Goal: Task Accomplishment & Management: Use online tool/utility

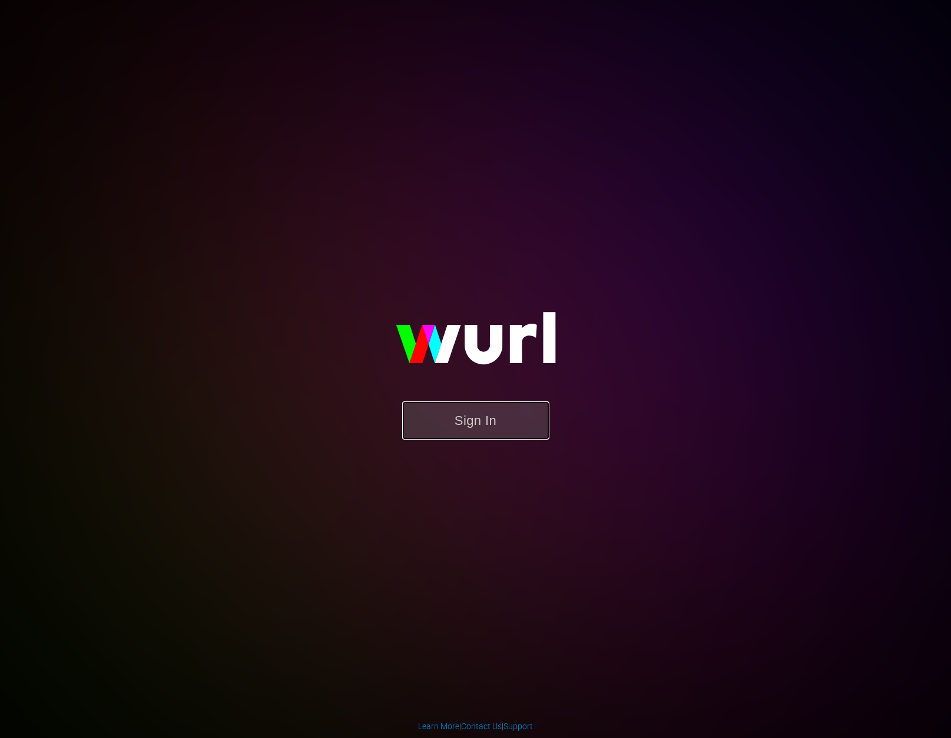
click at [453, 433] on button "Sign In" at bounding box center [475, 420] width 147 height 38
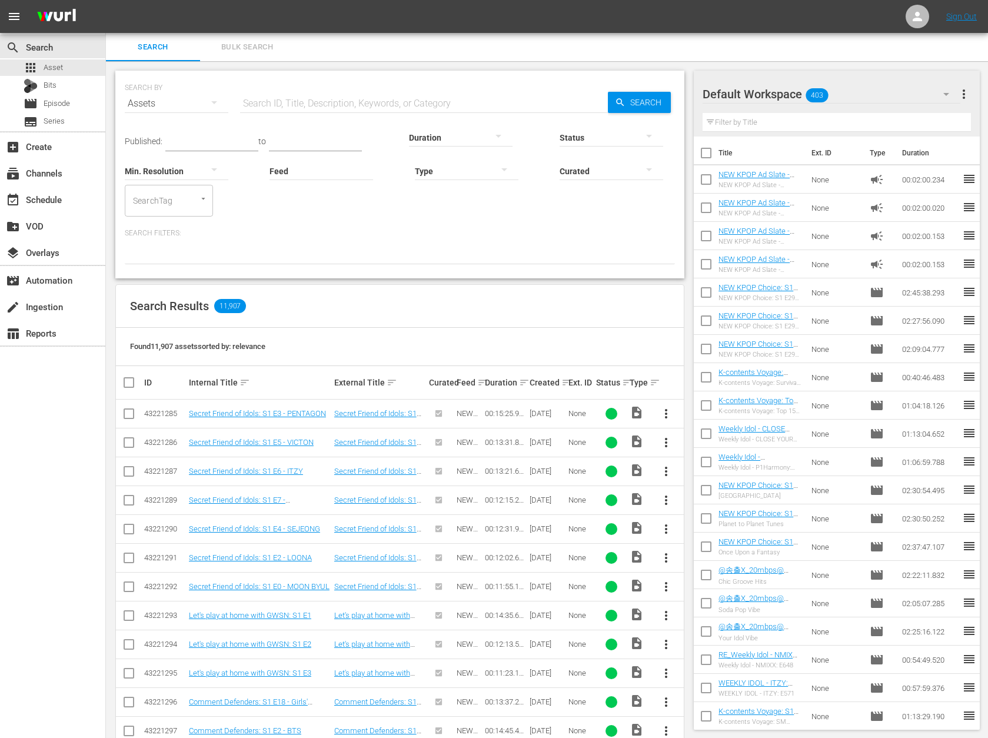
drag, startPoint x: 6, startPoint y: 546, endPoint x: -1, endPoint y: 550, distance: 8.5
click at [0, 550] on body "menu Sign Out search Search apps Asset Bits movie Episode subtitles Series add_…" at bounding box center [494, 369] width 988 height 738
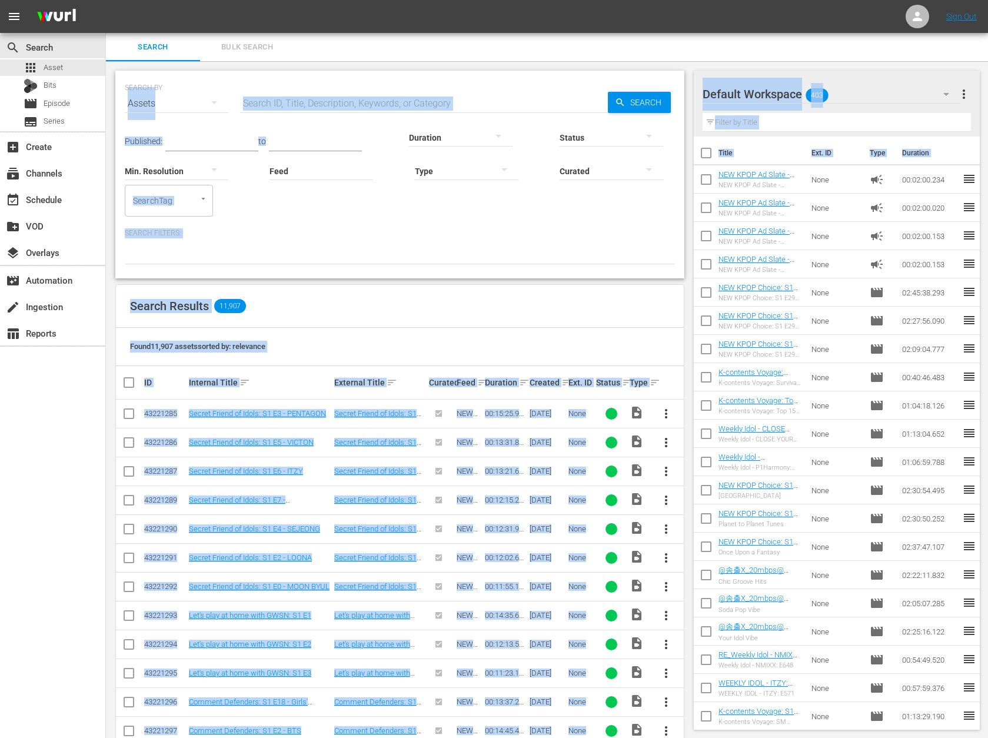
click at [277, 243] on div "Search Filters:" at bounding box center [400, 246] width 550 height 36
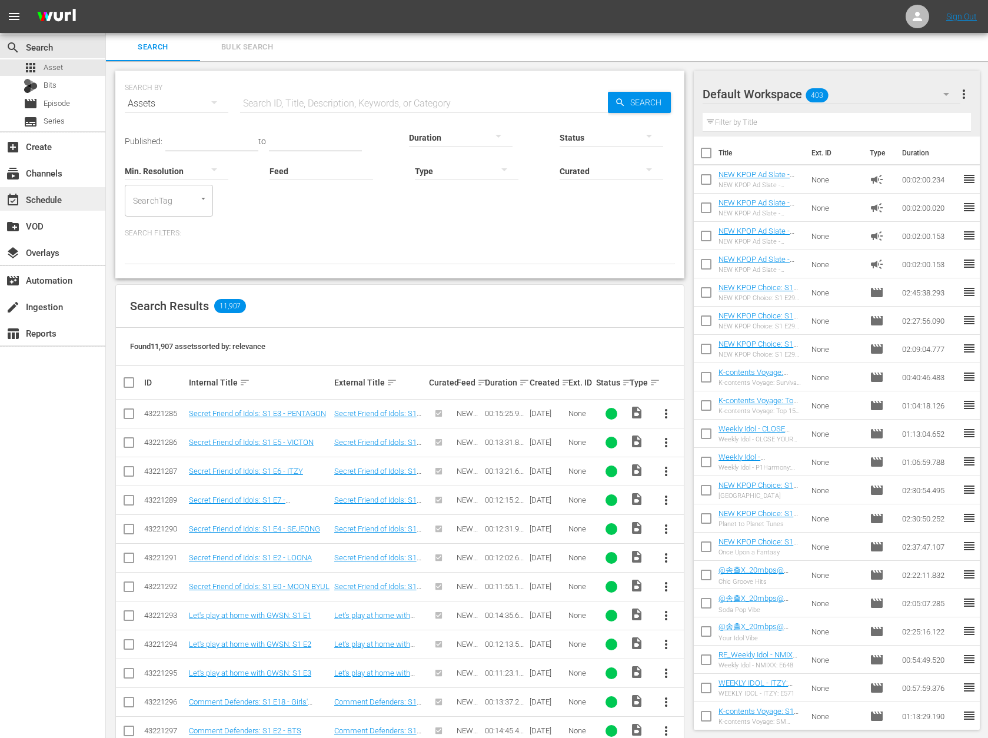
click at [37, 201] on div "event_available Schedule" at bounding box center [33, 197] width 66 height 11
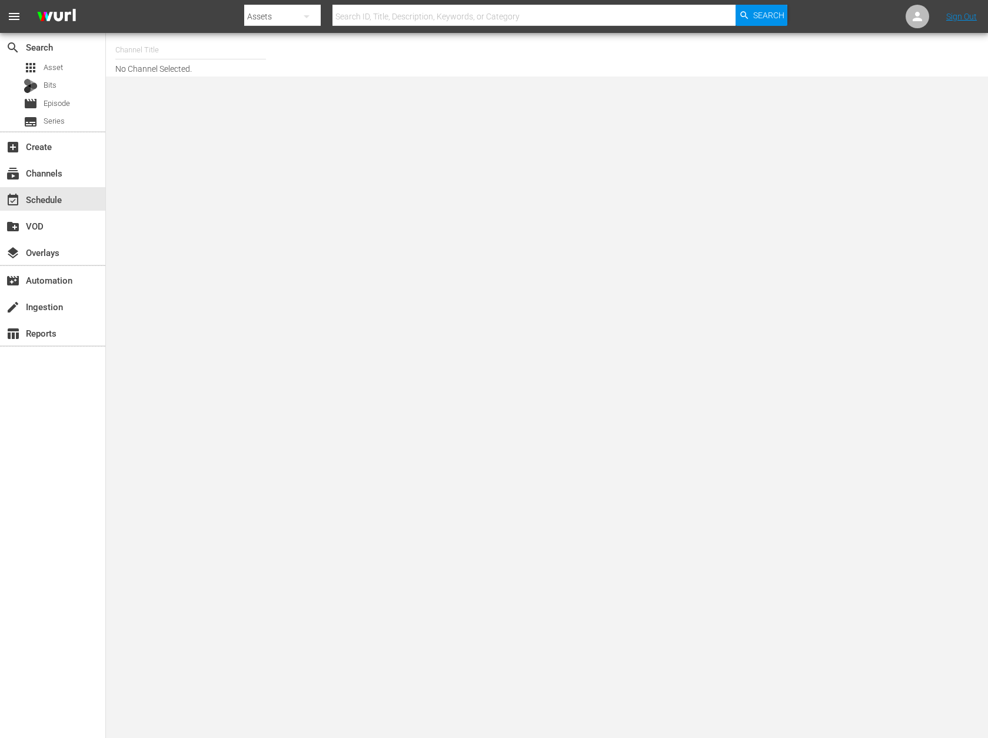
click at [194, 52] on input "text" at bounding box center [190, 50] width 151 height 28
click at [204, 78] on div "NEW KPOP (617 - newidco_newkid_1)" at bounding box center [277, 83] width 305 height 28
type input "NEW KPOP (617 - newidco_newkid_1)"
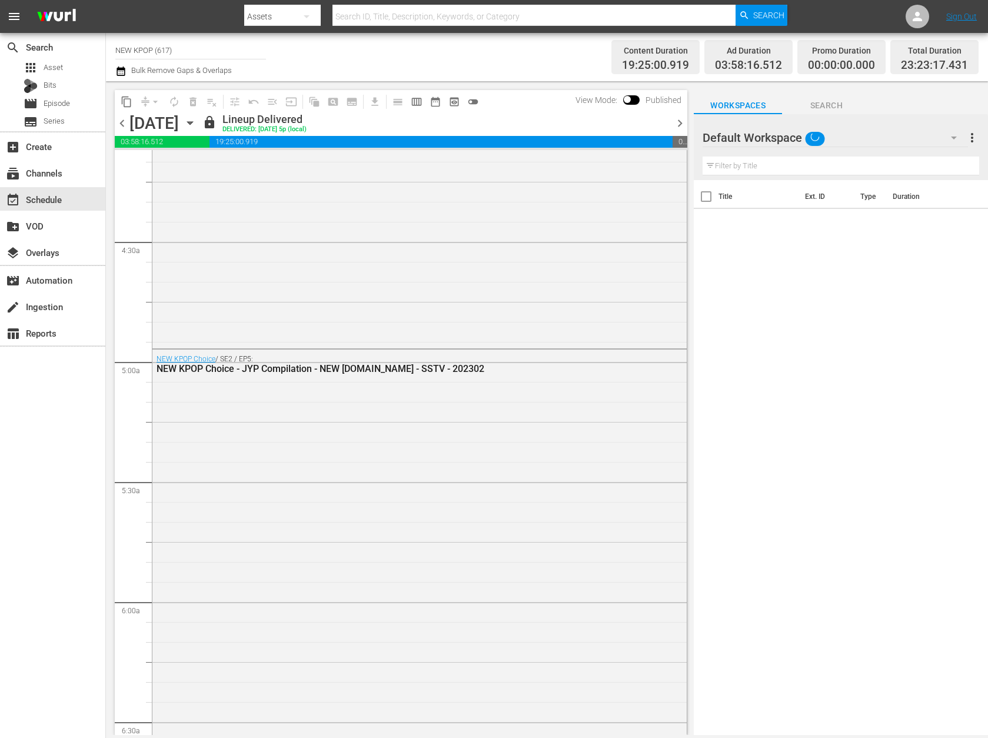
scroll to position [1969, 0]
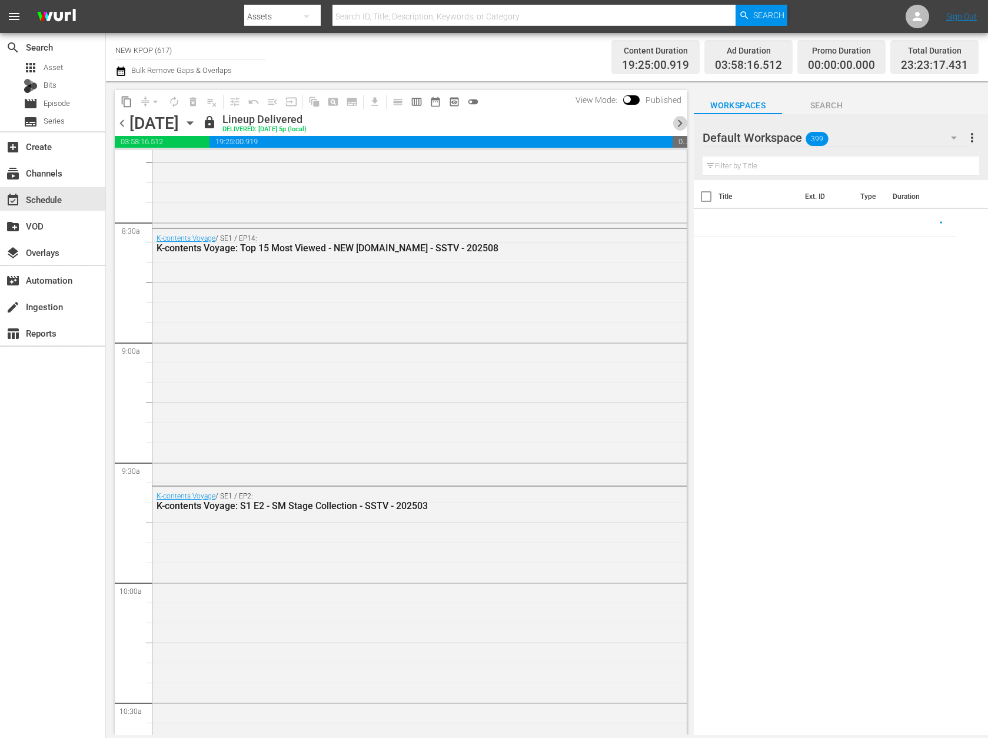
click at [680, 119] on span "chevron_right" at bounding box center [680, 123] width 15 height 15
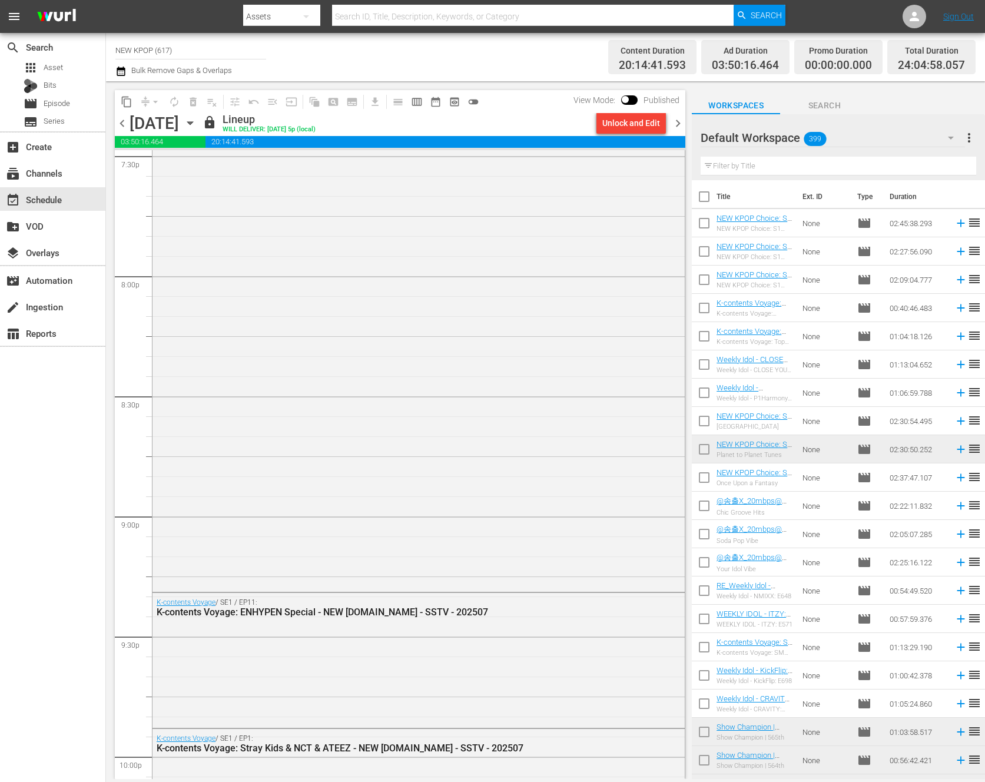
scroll to position [5274, 0]
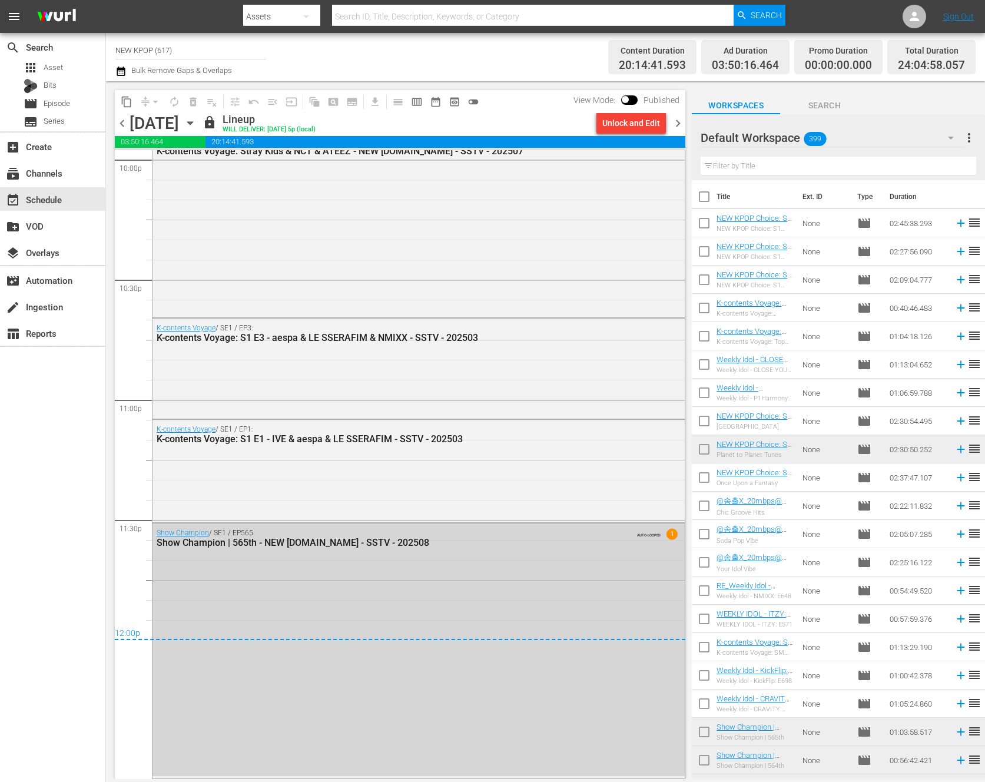
click at [686, 123] on div "content_copy compress arrow_drop_down autorenew_outlined delete_forever_outline…" at bounding box center [397, 430] width 582 height 698
click at [675, 120] on span "chevron_right" at bounding box center [677, 123] width 15 height 15
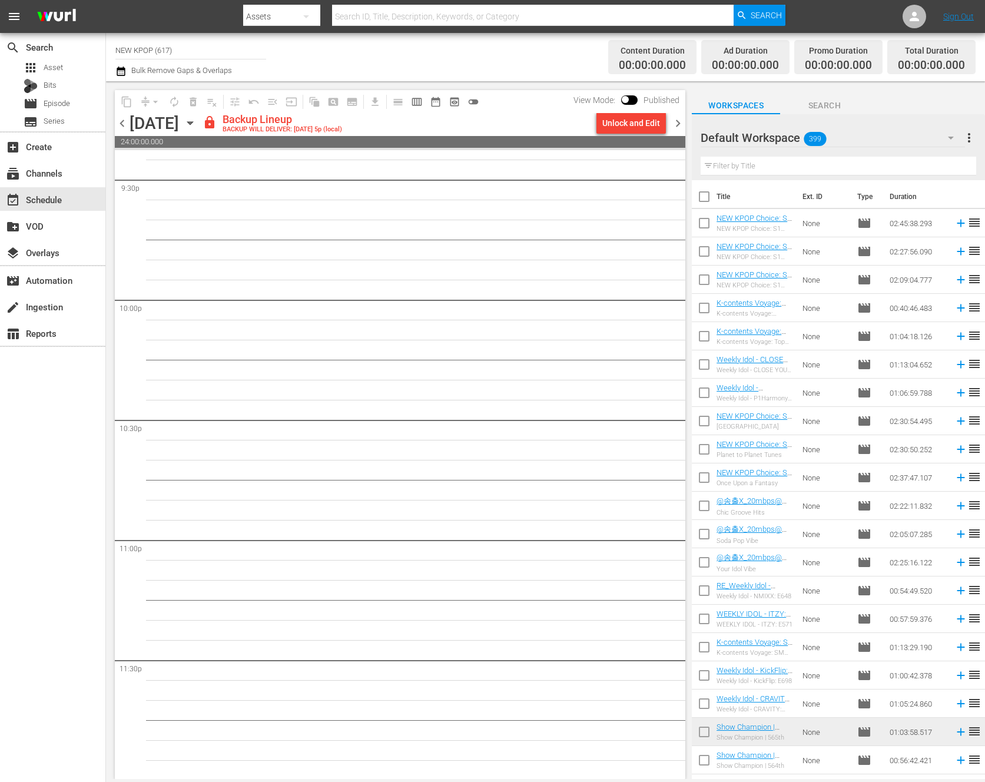
scroll to position [5135, 0]
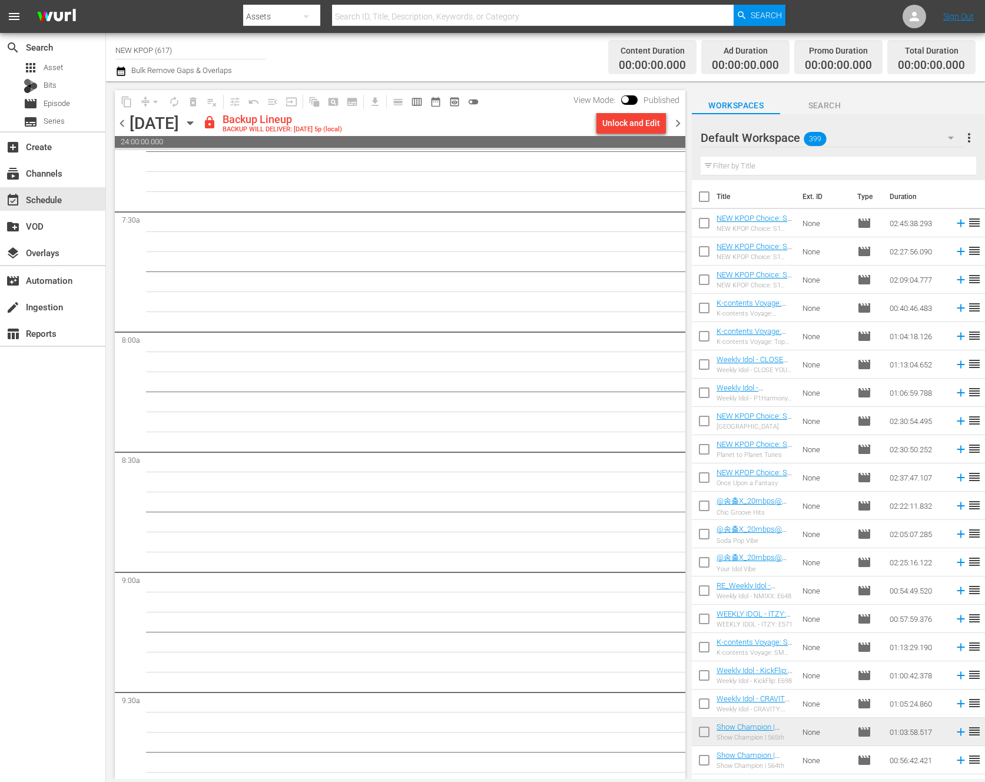
scroll to position [0, 0]
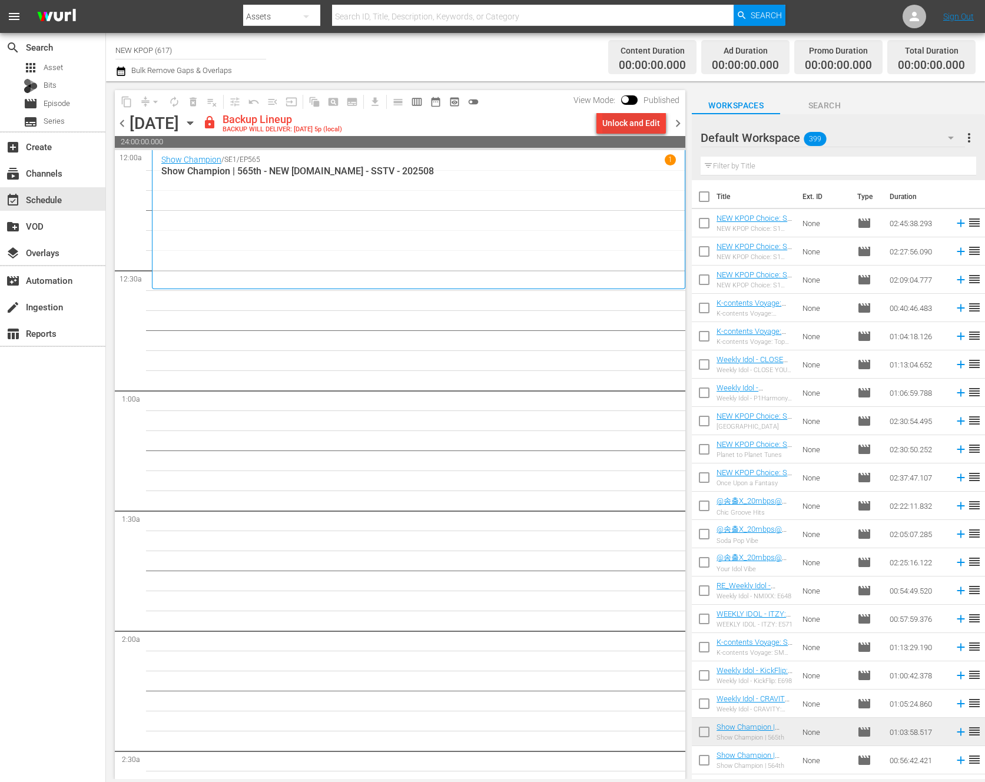
click at [636, 131] on div "Unlock and Edit" at bounding box center [631, 122] width 58 height 21
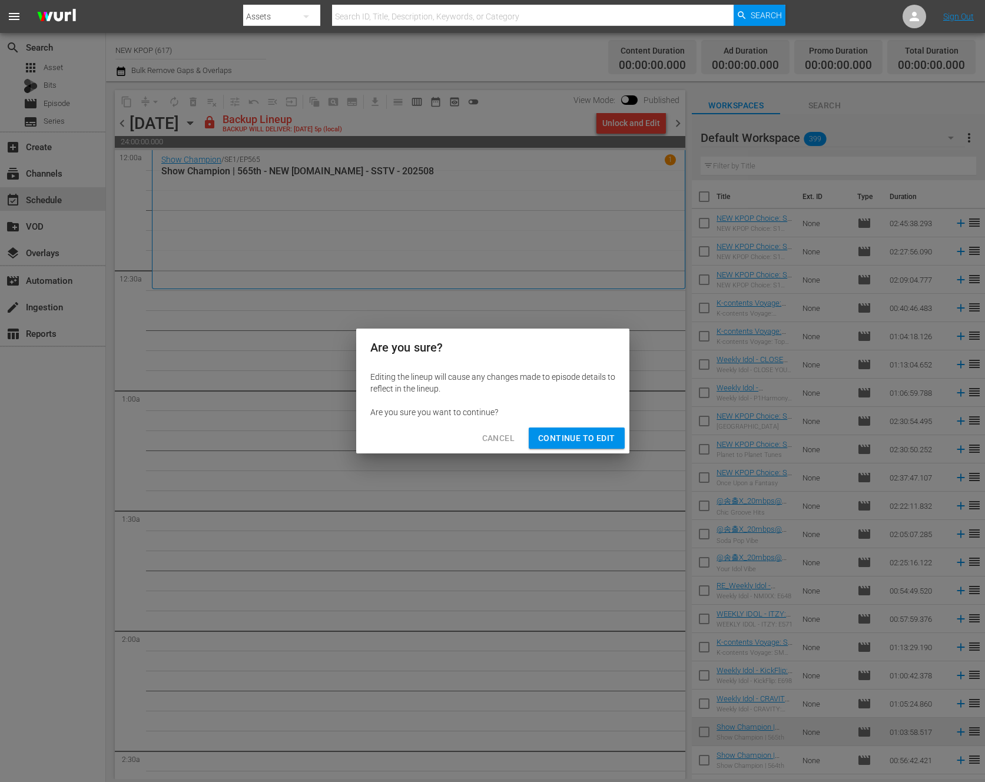
click at [569, 439] on span "Continue to Edit" at bounding box center [576, 438] width 77 height 15
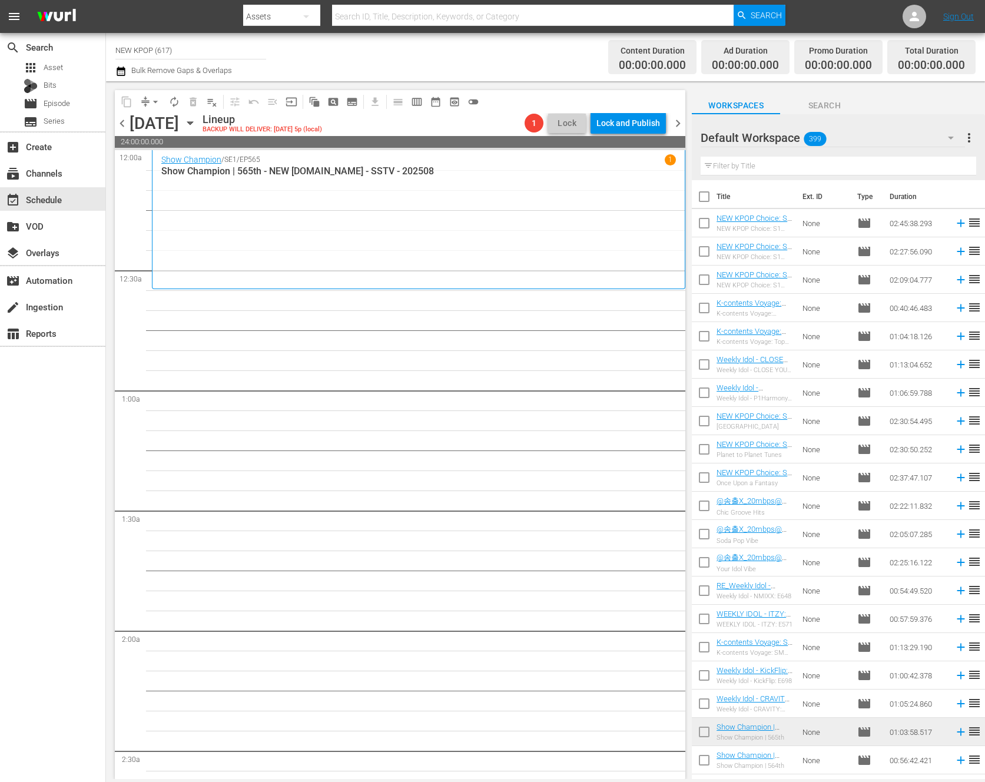
click at [430, 238] on div "Show Champion / SE1 / EP565 1 Show Champion | 565th - NEW K.ID - SSTV - 202508" at bounding box center [418, 219] width 514 height 130
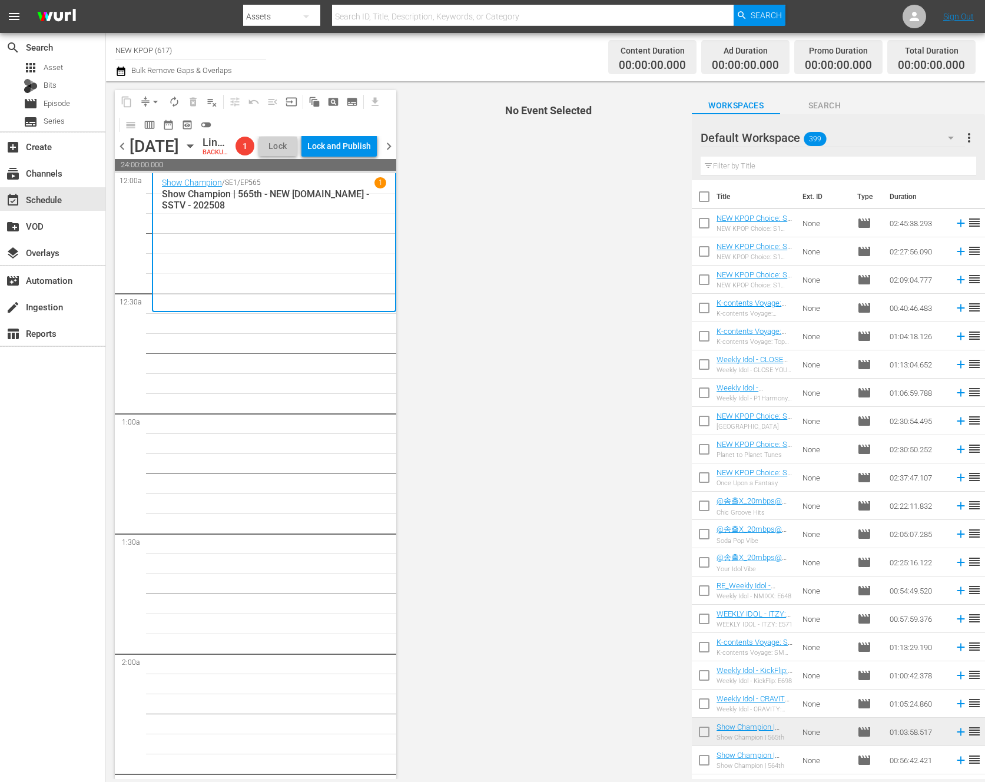
click at [419, 381] on span "No Event Selected" at bounding box center [545, 430] width 293 height 698
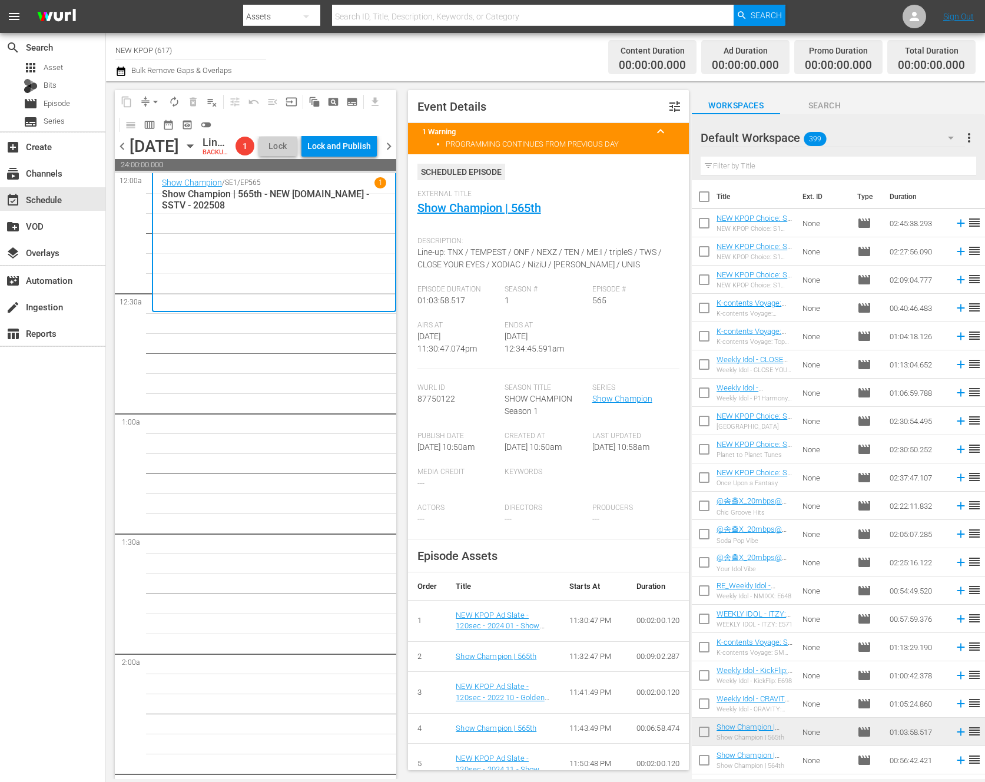
click at [833, 158] on input "text" at bounding box center [837, 166] width 275 height 19
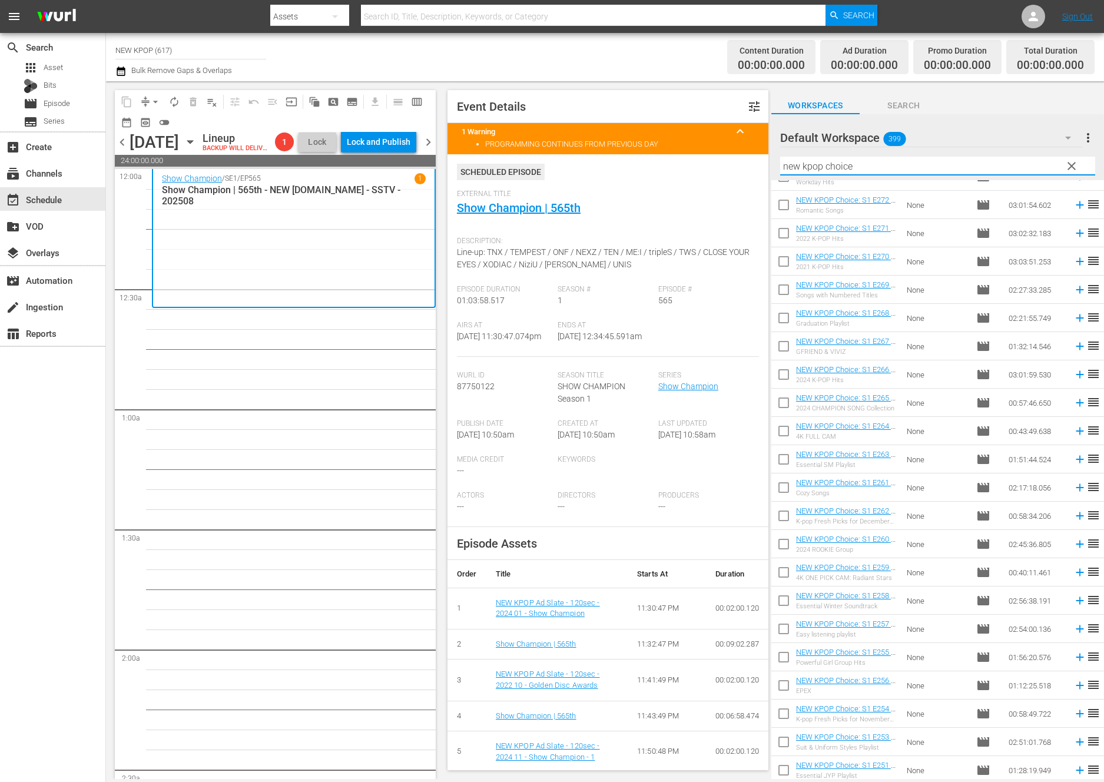
scroll to position [1008, 0]
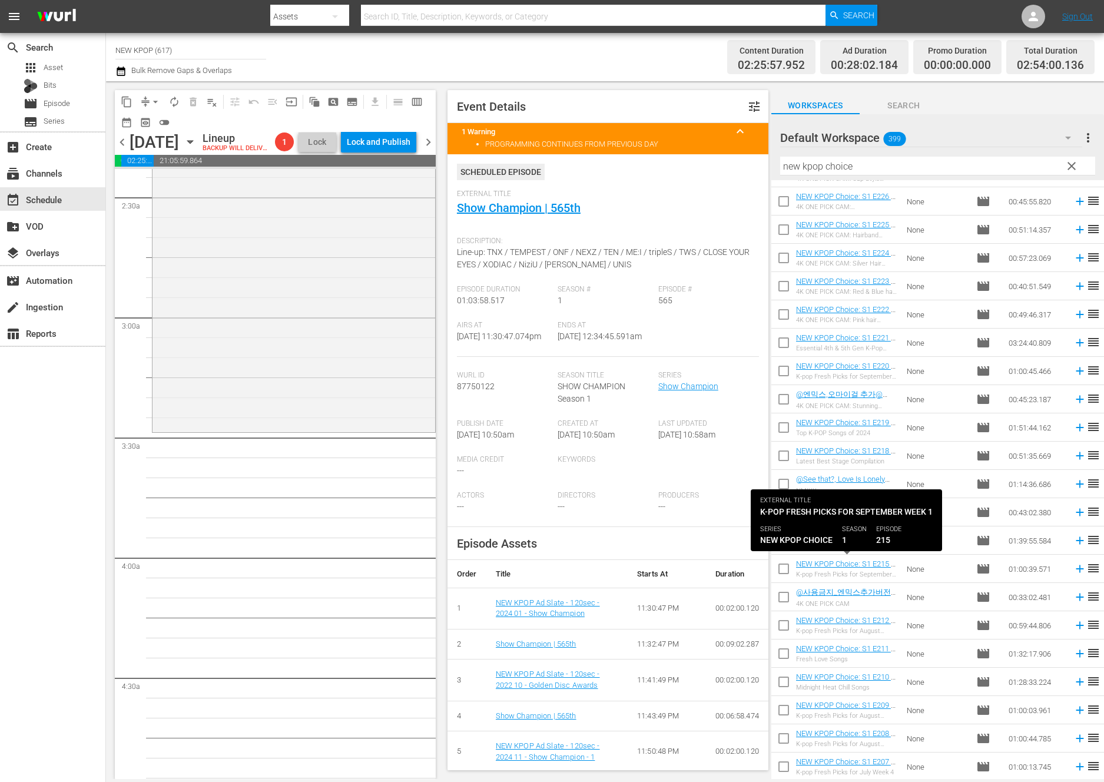
scroll to position [2383, 0]
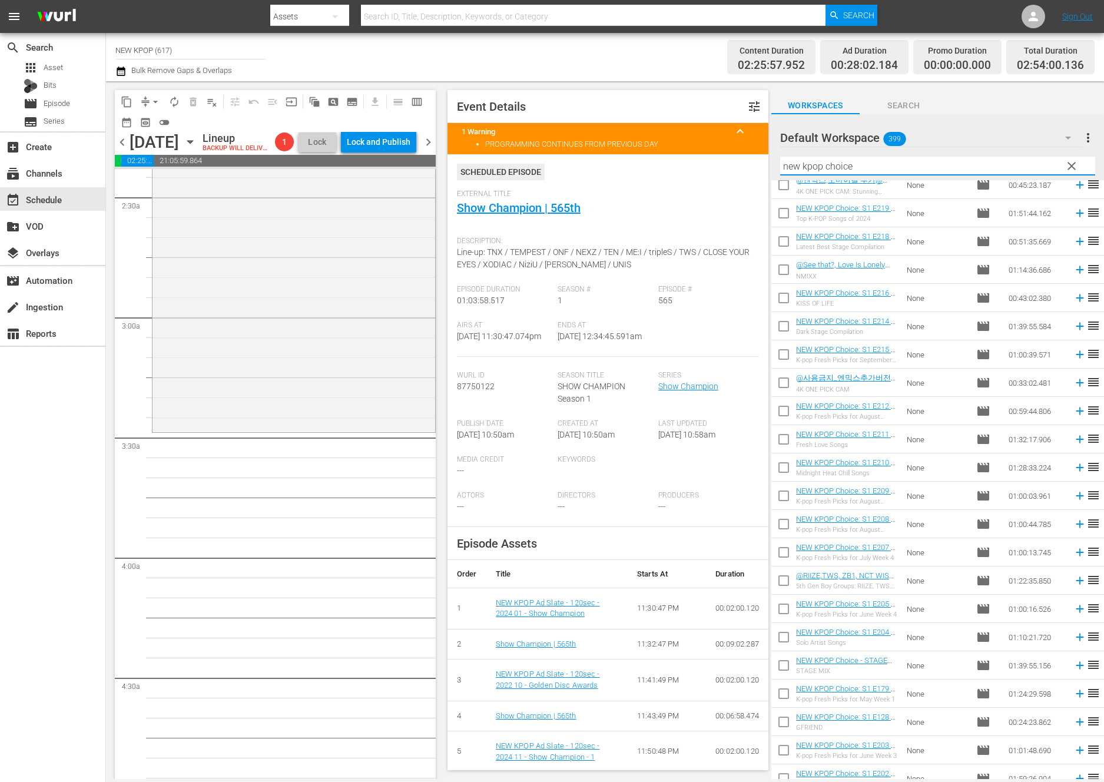
drag, startPoint x: 870, startPoint y: 167, endPoint x: 697, endPoint y: 147, distance: 174.2
click at [697, 147] on div "content_copy compress arrow_drop_down autorenew_outlined delete_forever_outline…" at bounding box center [605, 430] width 998 height 698
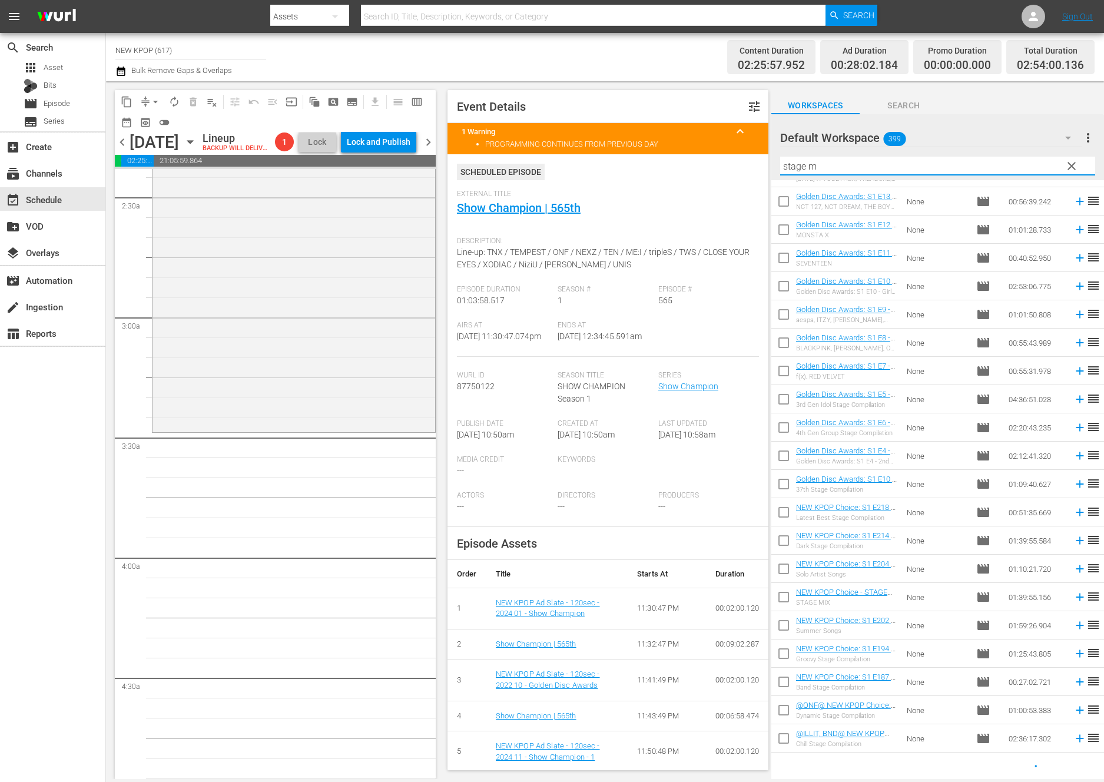
scroll to position [0, 0]
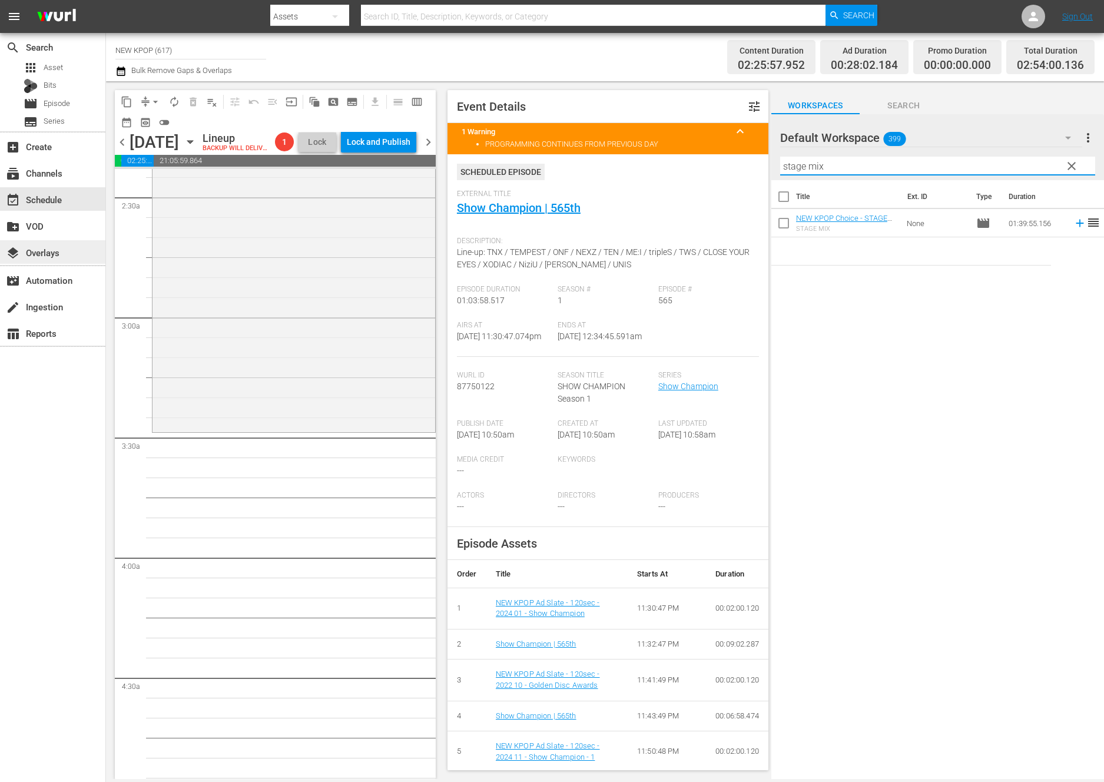
type input "stage mix"
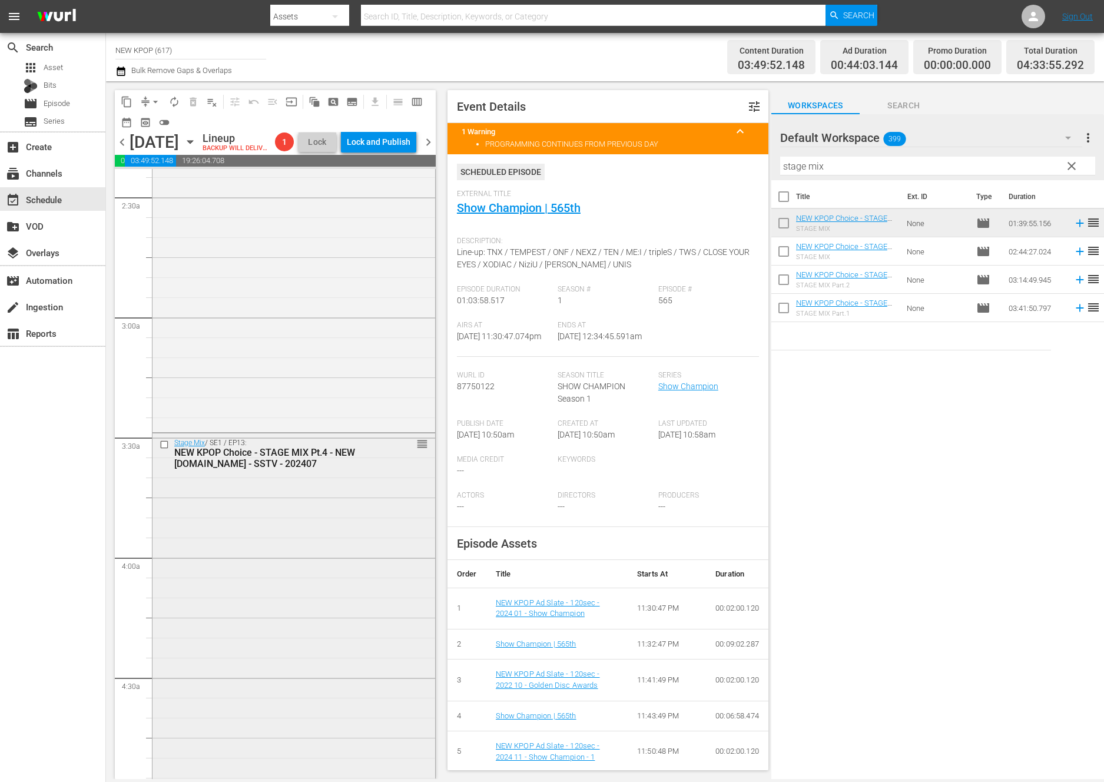
click at [401, 506] on div "Stage Mix / SE1 / EP13: NEW KPOP Choice - STAGE MIX Pt.4 - NEW K.ID - SSTV - 20…" at bounding box center [293, 631] width 283 height 396
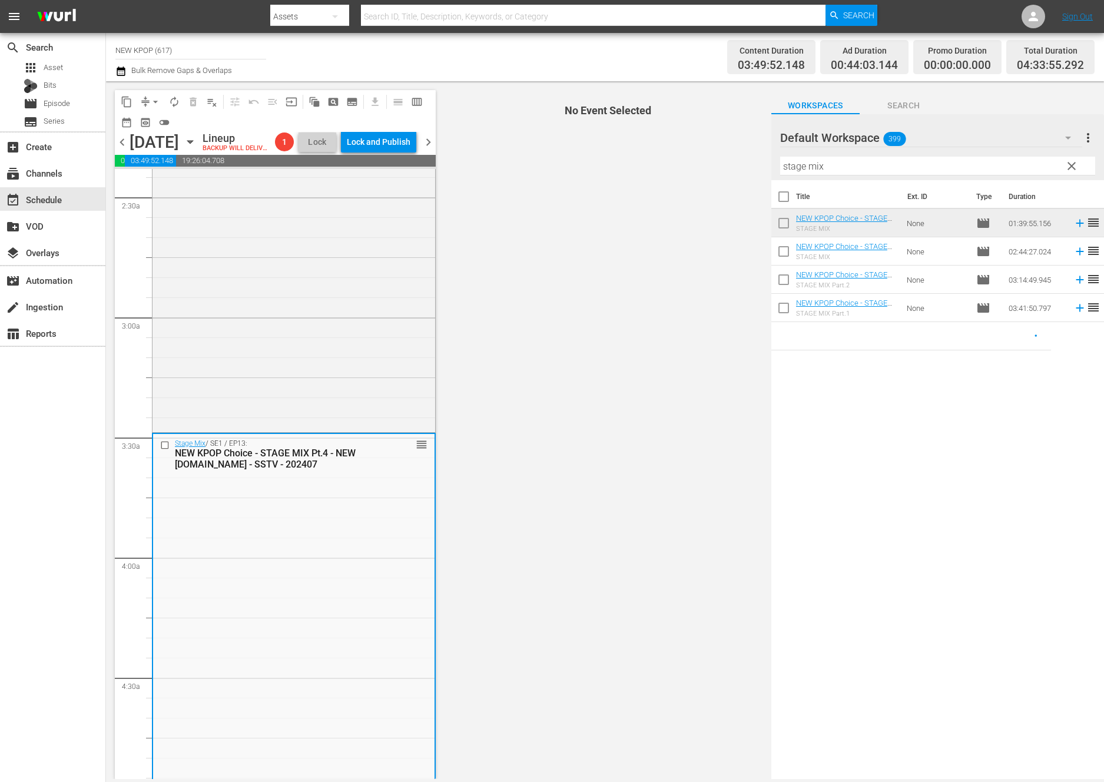
scroll to position [1181, 0]
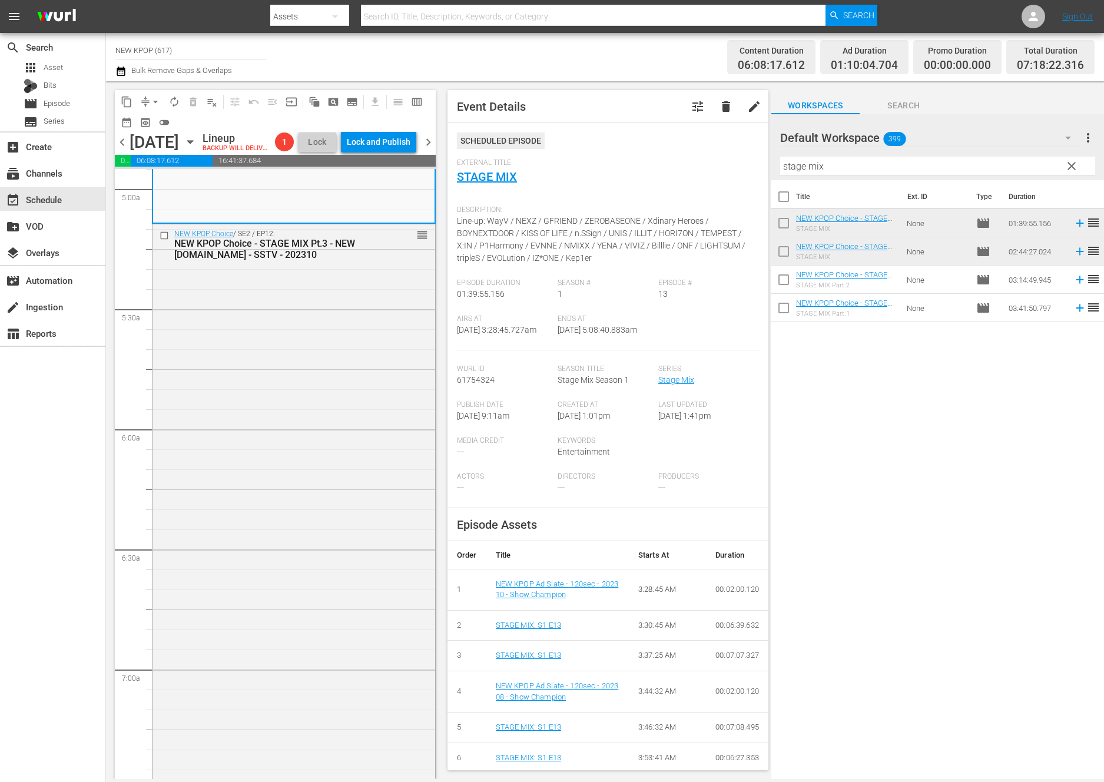
scroll to position [1704, 0]
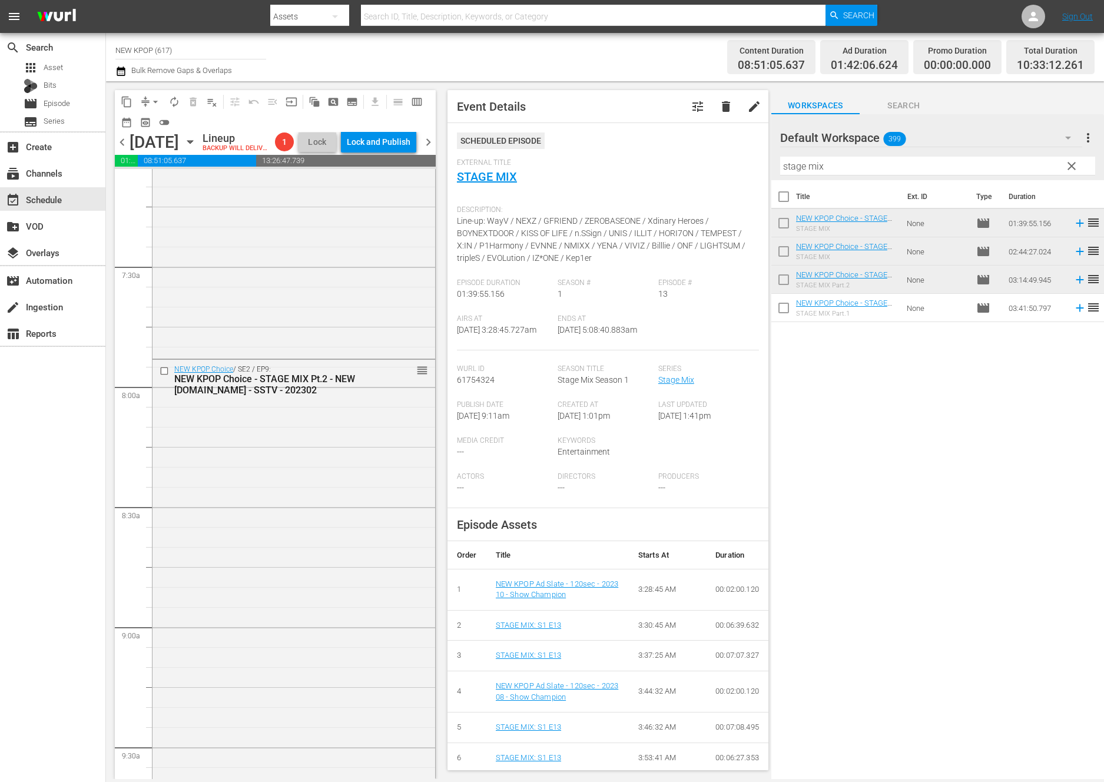
drag, startPoint x: 835, startPoint y: 276, endPoint x: 238, endPoint y: 781, distance: 781.9
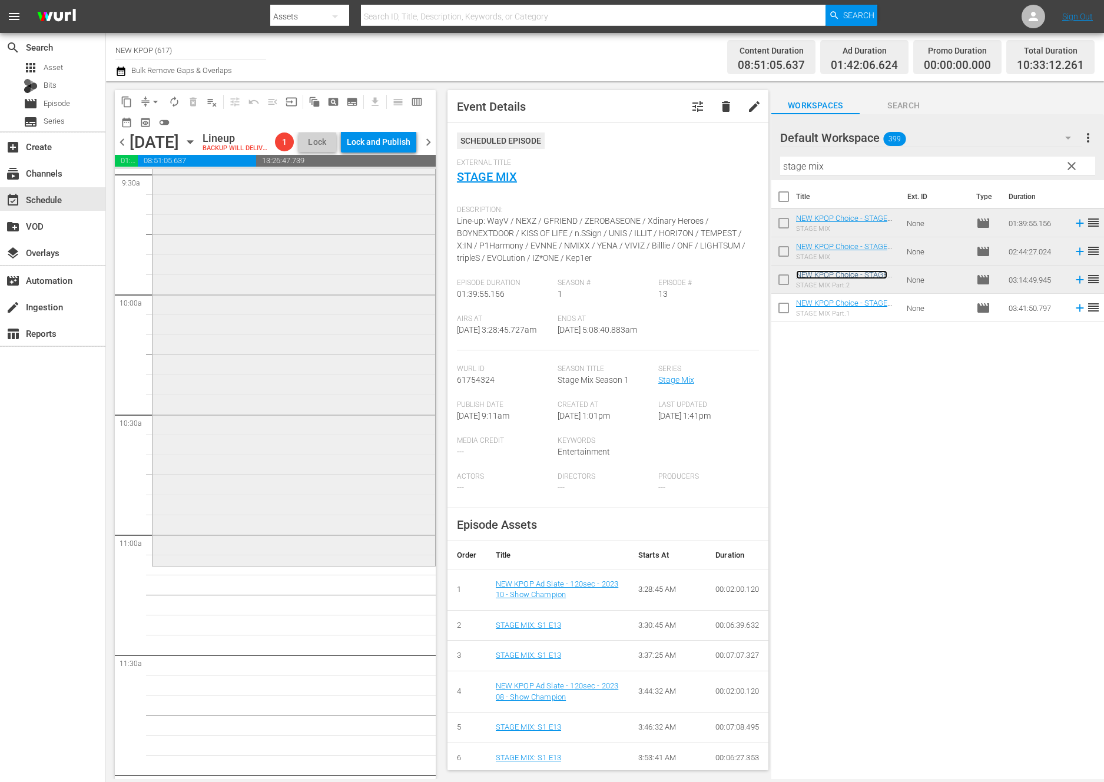
scroll to position [2480, 0]
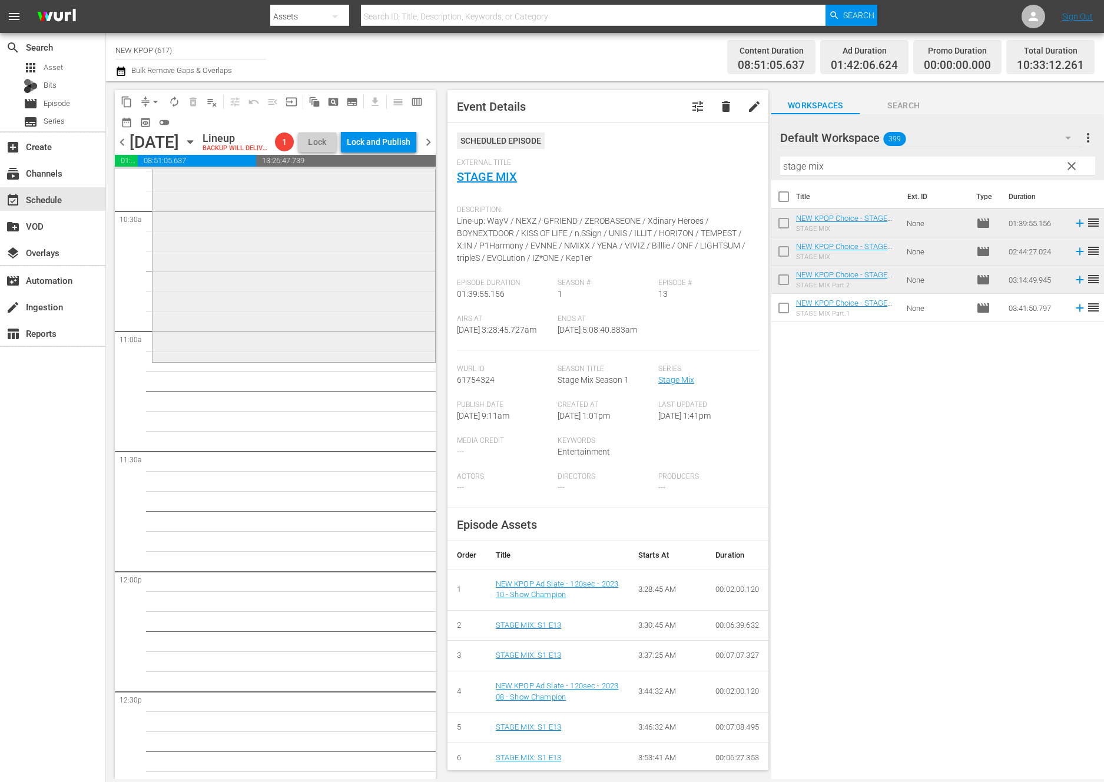
click at [340, 388] on div "NEW KPOP Choice / SE2 / EP9: NEW KPOP Choice - STAGE MIX Pt.2 - NEW K.ID - SSTV…" at bounding box center [294, 571] width 284 height 5764
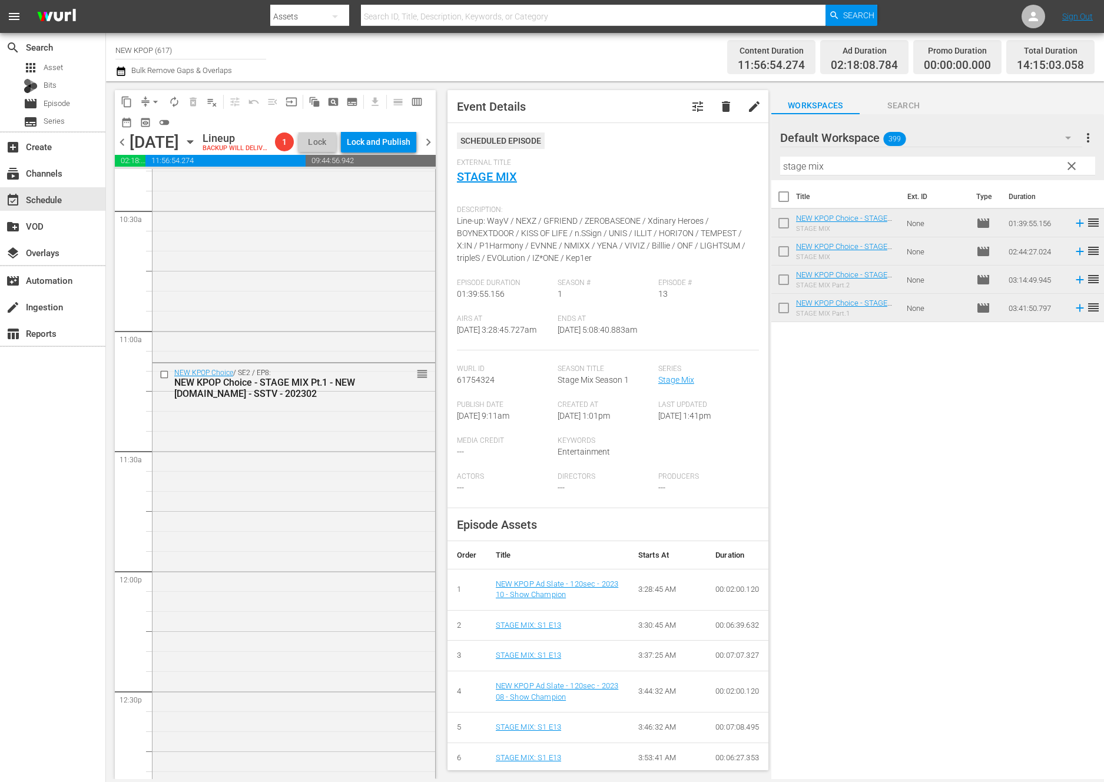
drag, startPoint x: 822, startPoint y: 299, endPoint x: 2, endPoint y: 351, distance: 822.2
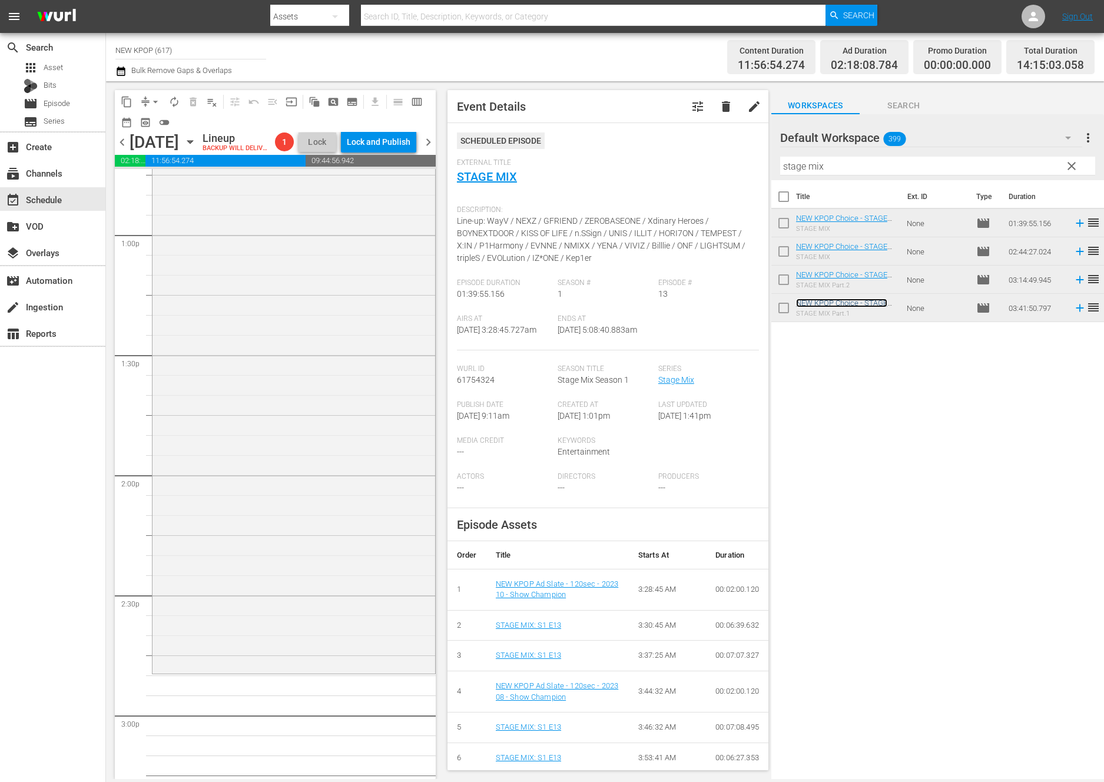
scroll to position [3334, 0]
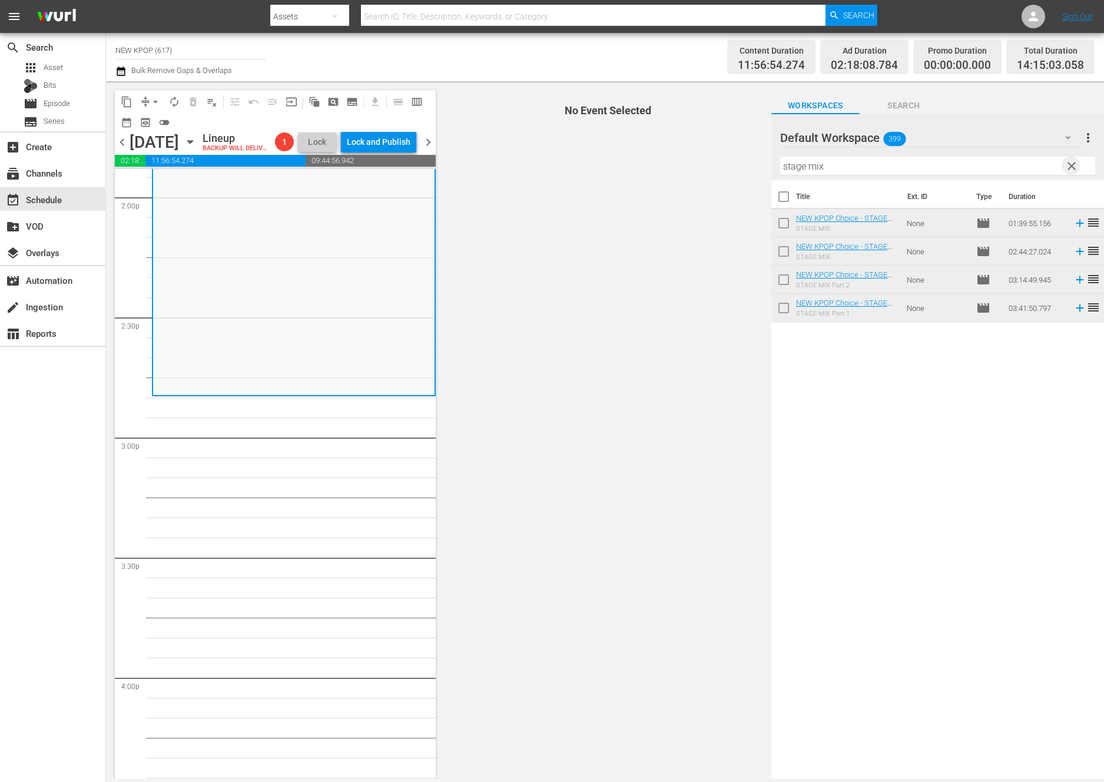
click at [988, 166] on span "clear" at bounding box center [1071, 166] width 14 height 14
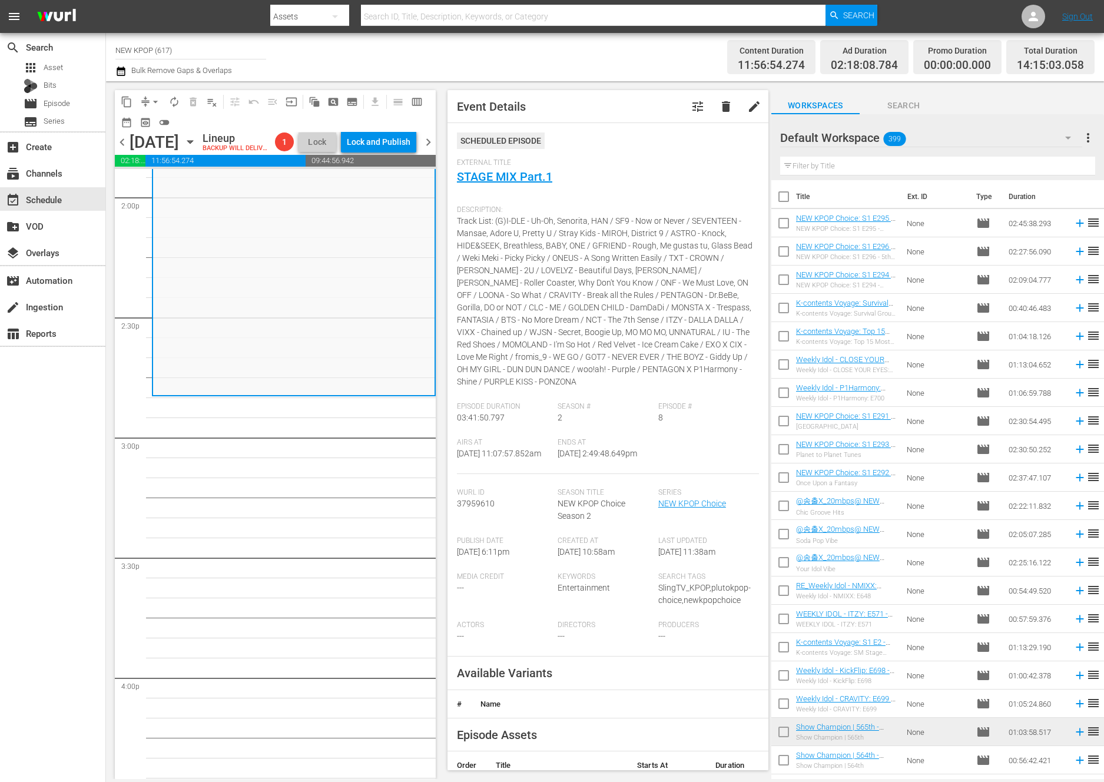
click at [912, 167] on input "text" at bounding box center [937, 166] width 315 height 19
type input "e"
click at [200, 152] on div "Wednesday, September 10th September 10th" at bounding box center [165, 141] width 70 height 19
click at [197, 148] on icon "button" at bounding box center [190, 141] width 13 height 13
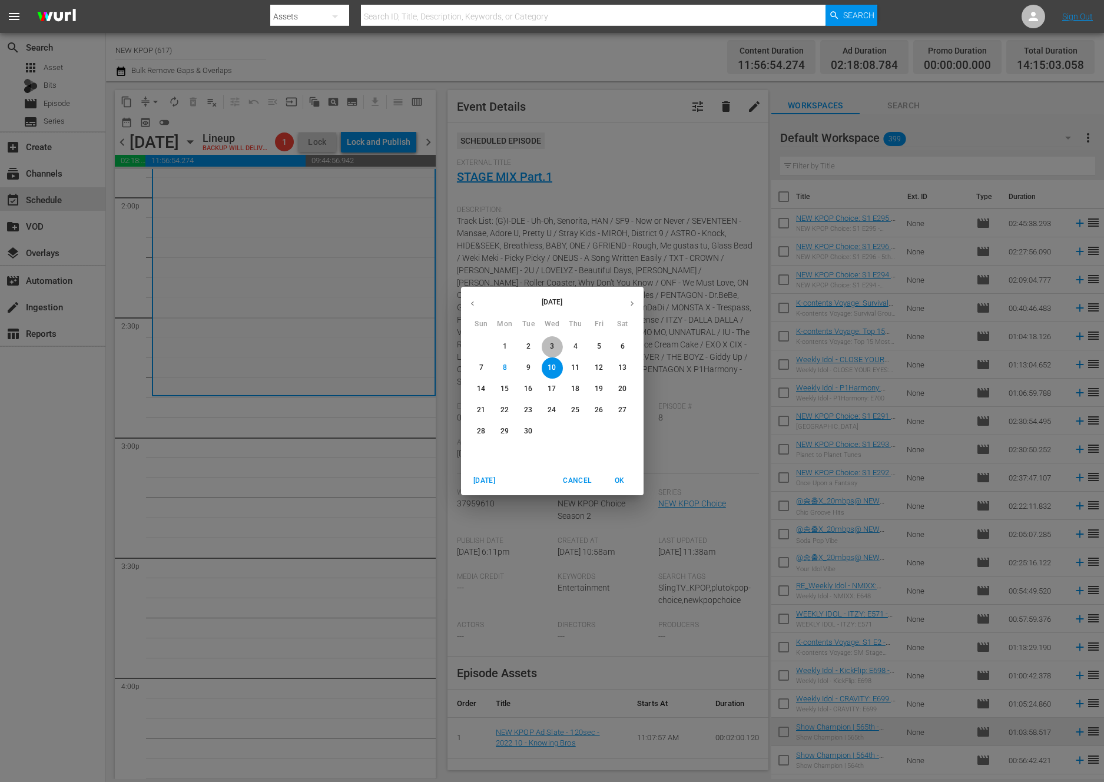
click at [557, 342] on span "3" at bounding box center [552, 346] width 21 height 10
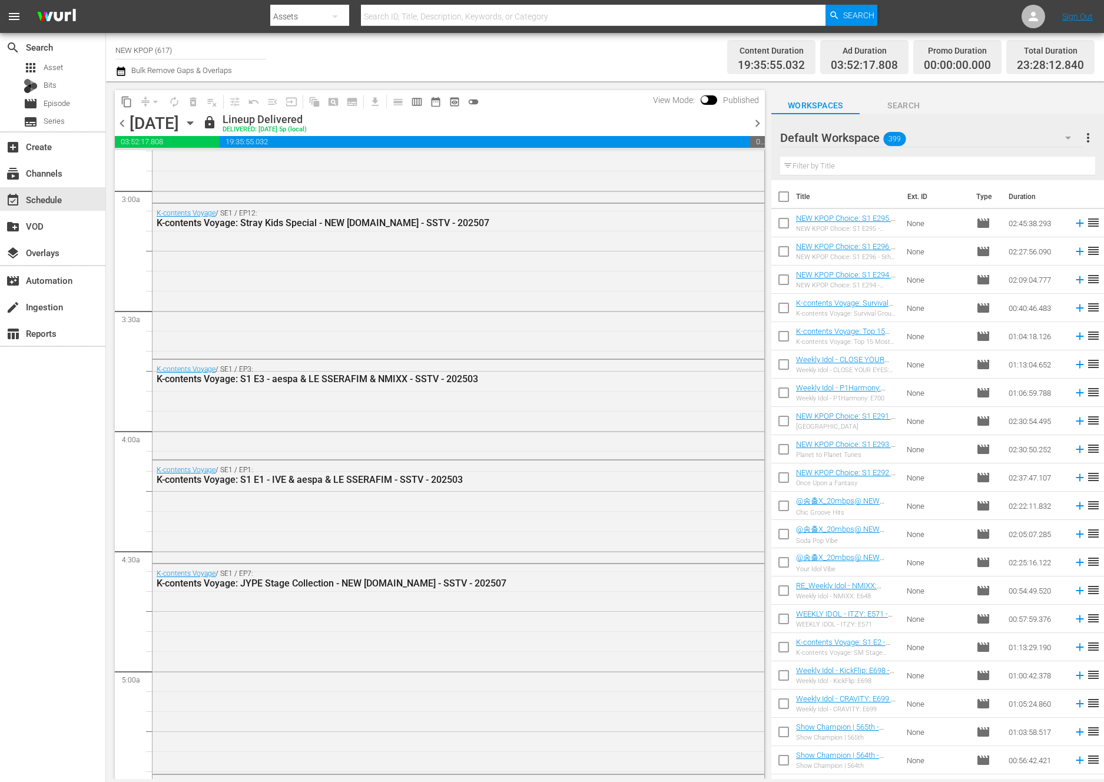
scroll to position [993, 0]
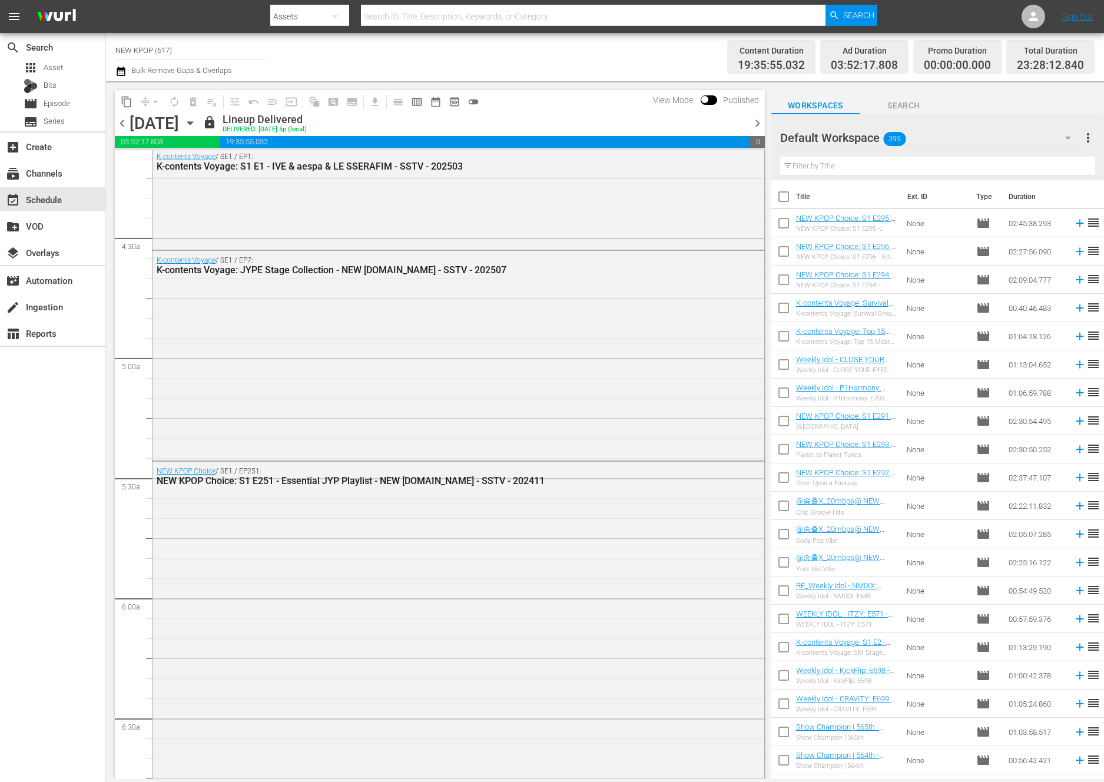
click at [197, 125] on icon "button" at bounding box center [190, 123] width 13 height 13
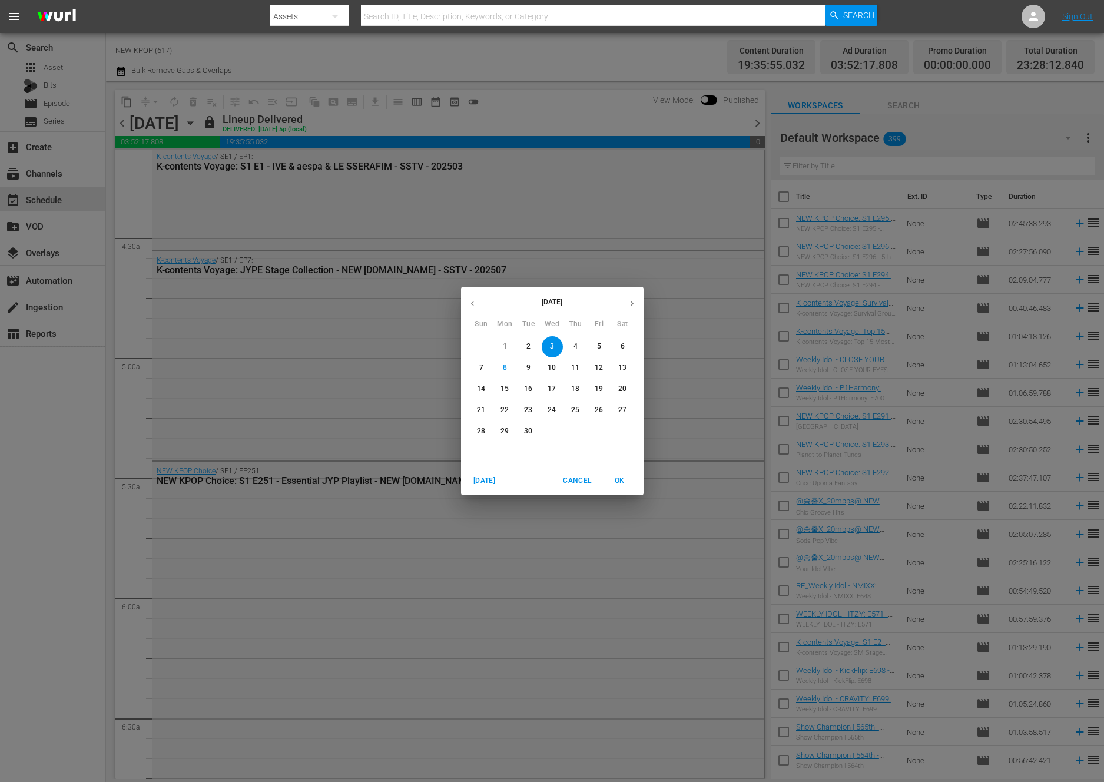
click at [556, 374] on button "10" at bounding box center [552, 367] width 21 height 21
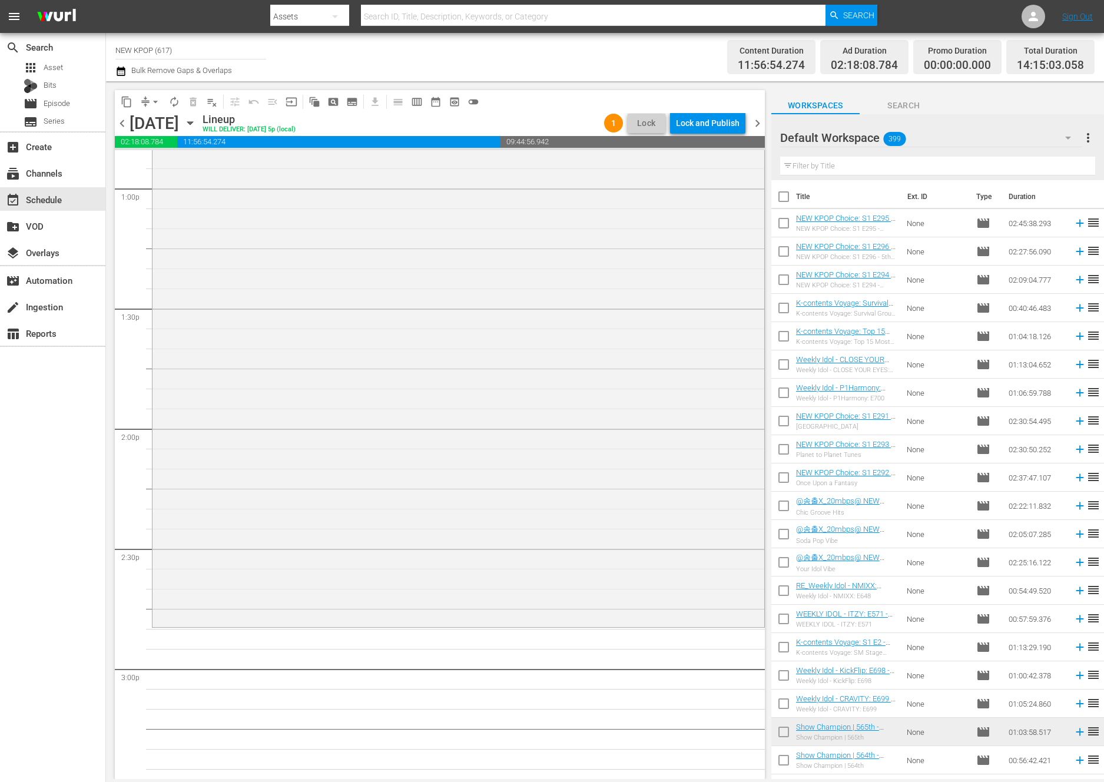
scroll to position [2659, 0]
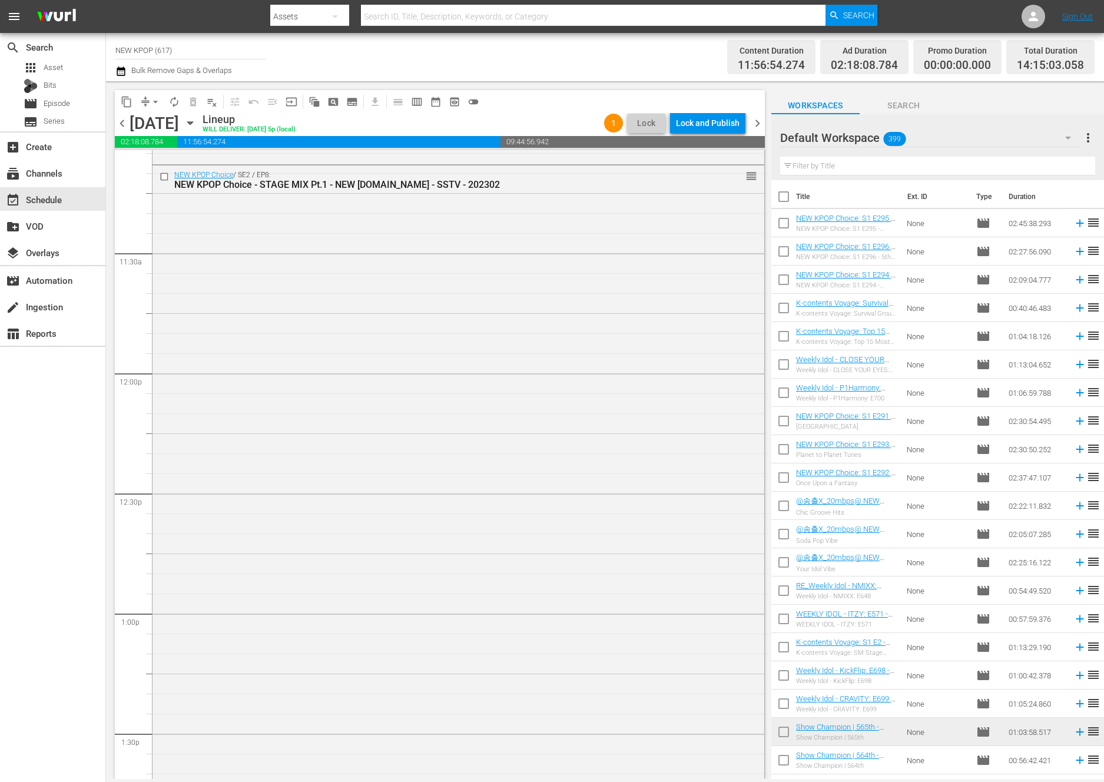
click at [437, 637] on div "NEW KPOP Choice / SE2 / EP8: NEW KPOP Choice - STAGE MIX Pt.1 - NEW K.ID - SSTV…" at bounding box center [458, 607] width 612 height 885
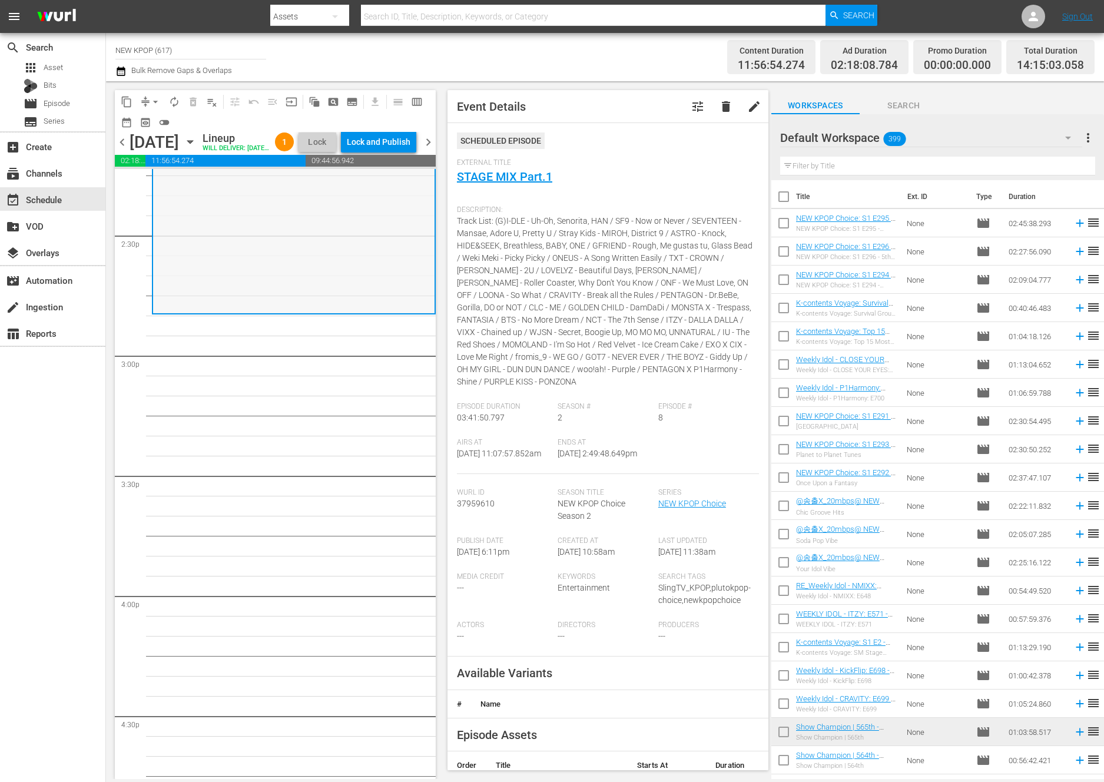
scroll to position [3422, 0]
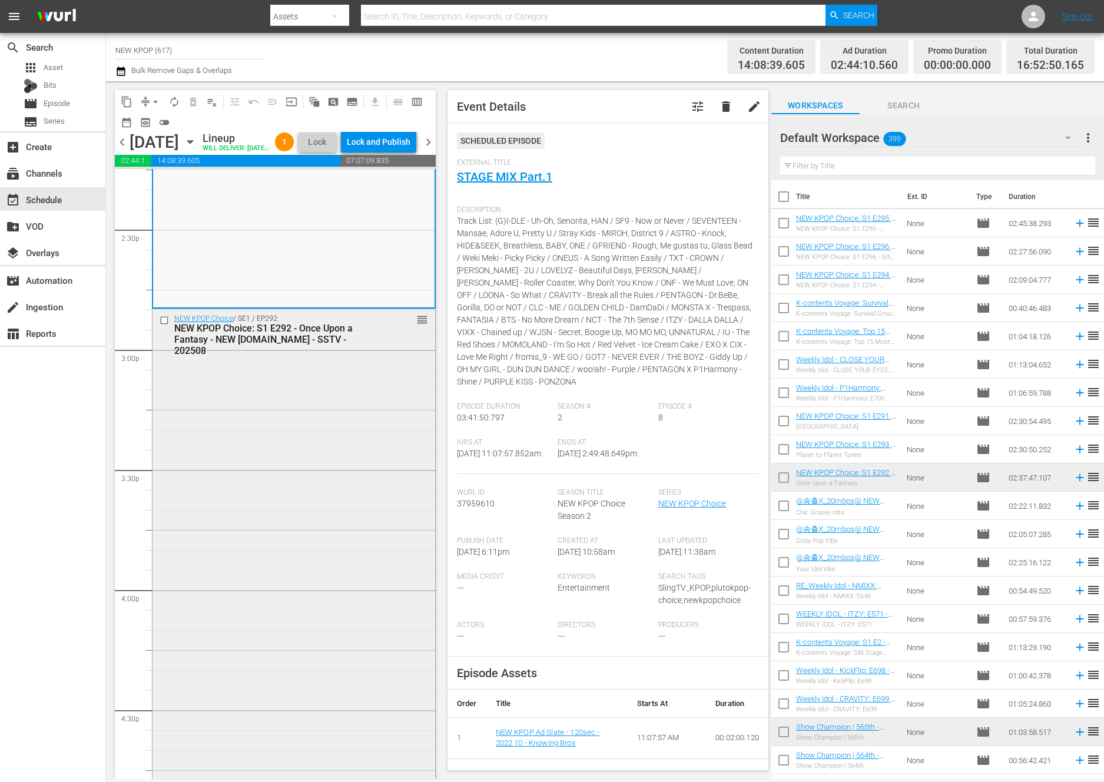
click at [272, 523] on div "NEW KPOP Choice / SE1 / EP292: NEW KPOP Choice: S1 E292 - Once Upon a Fantasy -…" at bounding box center [293, 623] width 283 height 628
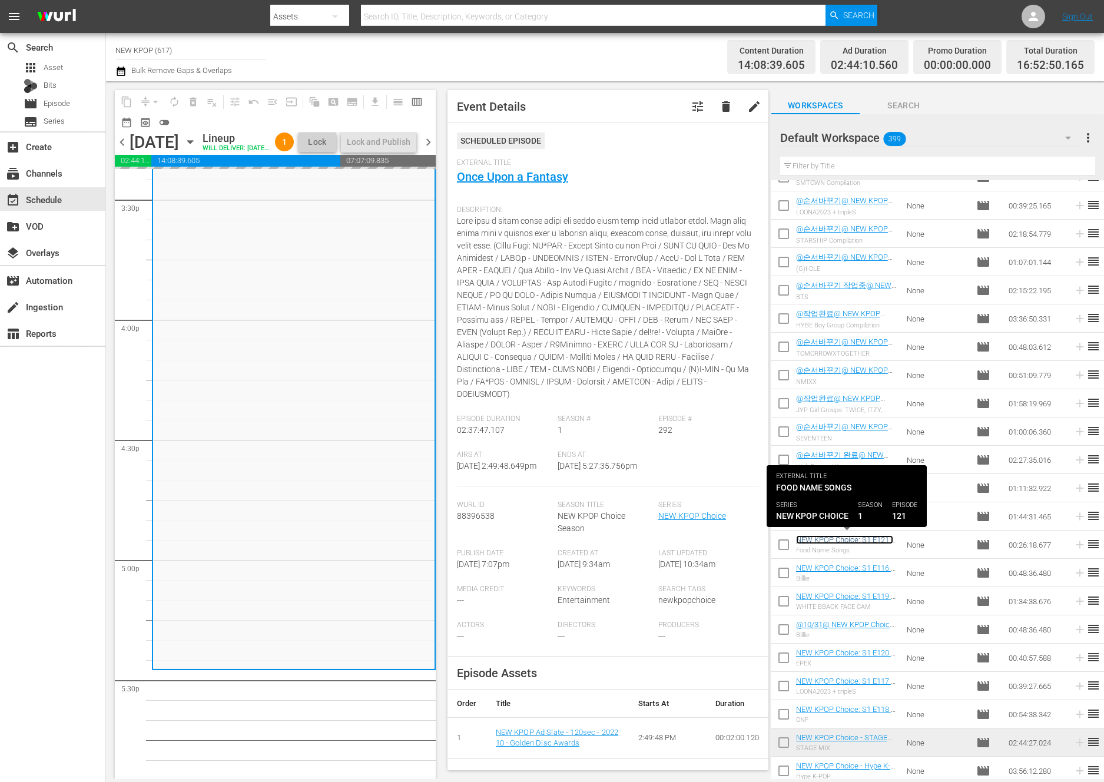
scroll to position [3912, 0]
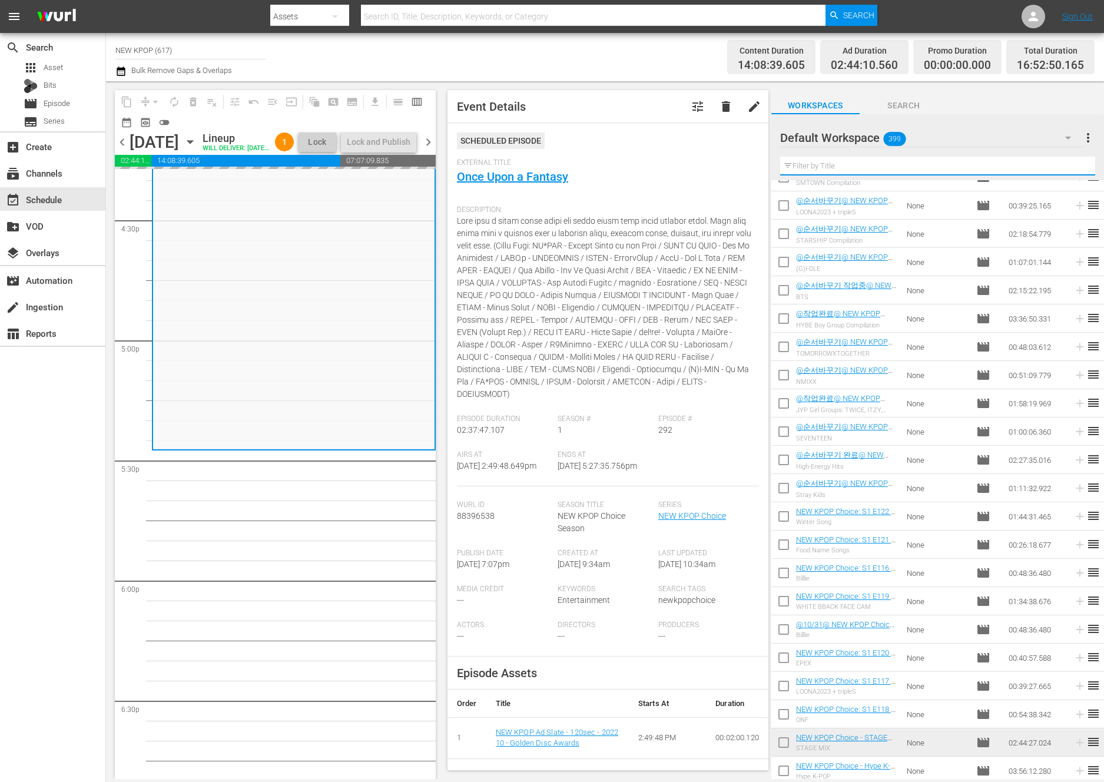
click at [896, 166] on input "text" at bounding box center [937, 166] width 315 height 19
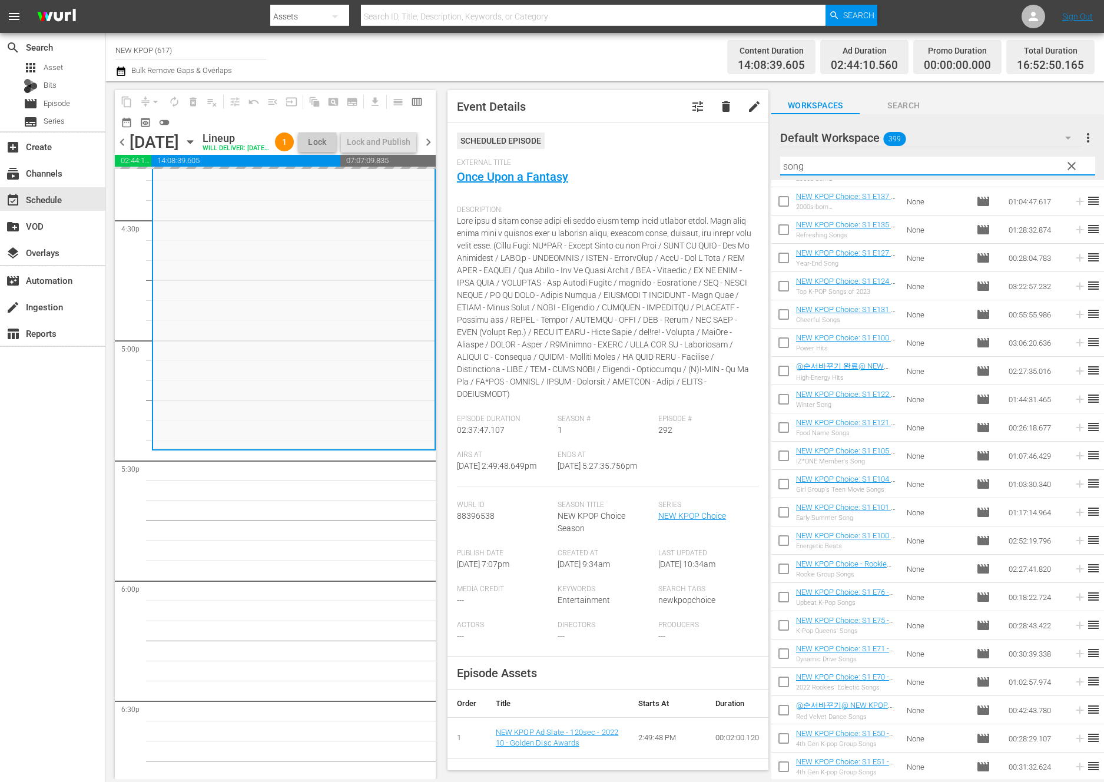
scroll to position [785, 0]
type input "song"
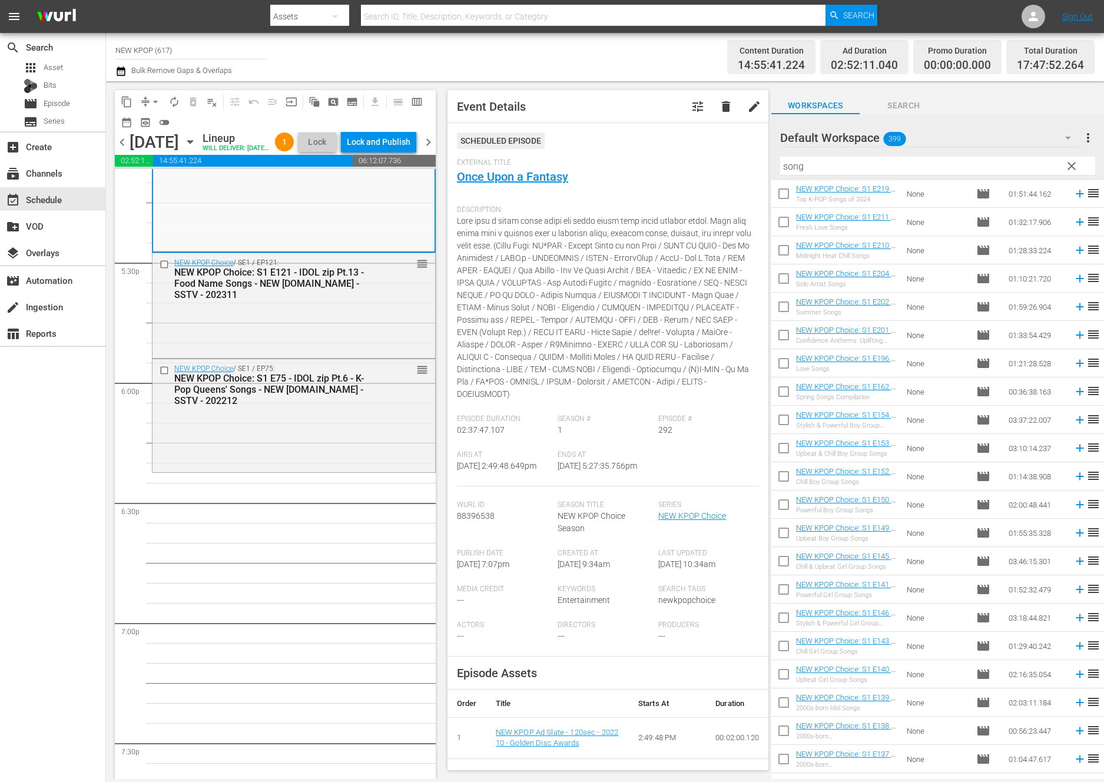
scroll to position [0, 0]
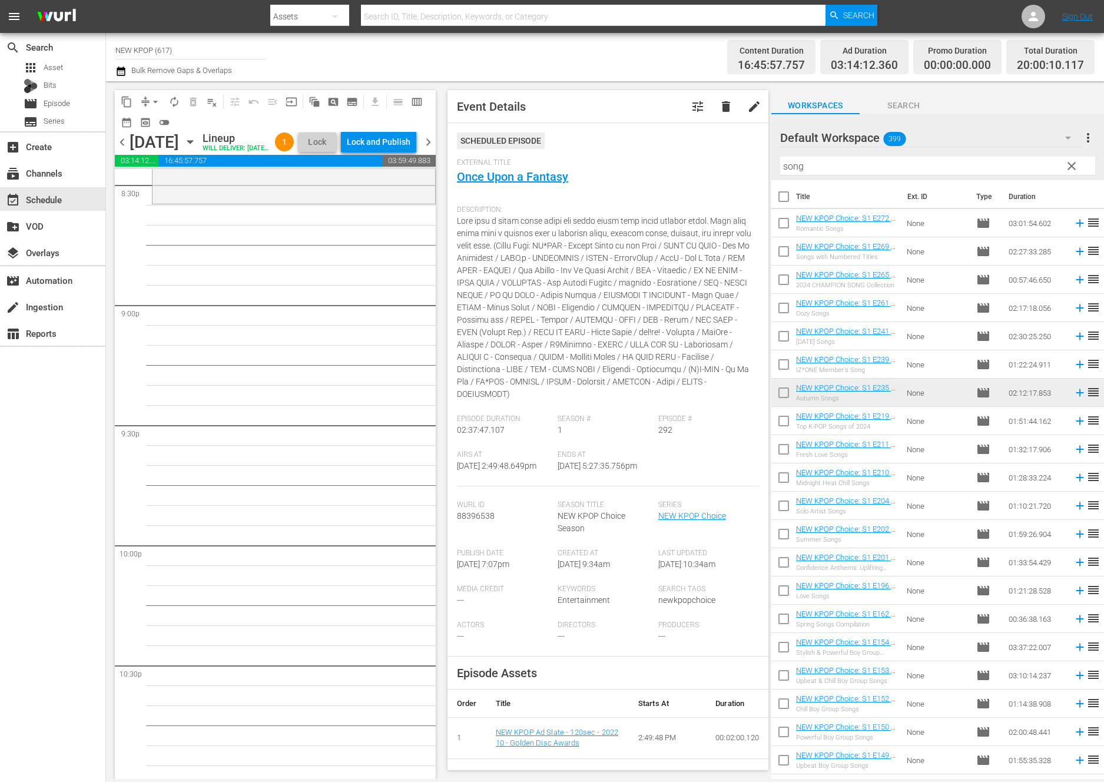
scroll to position [4882, 0]
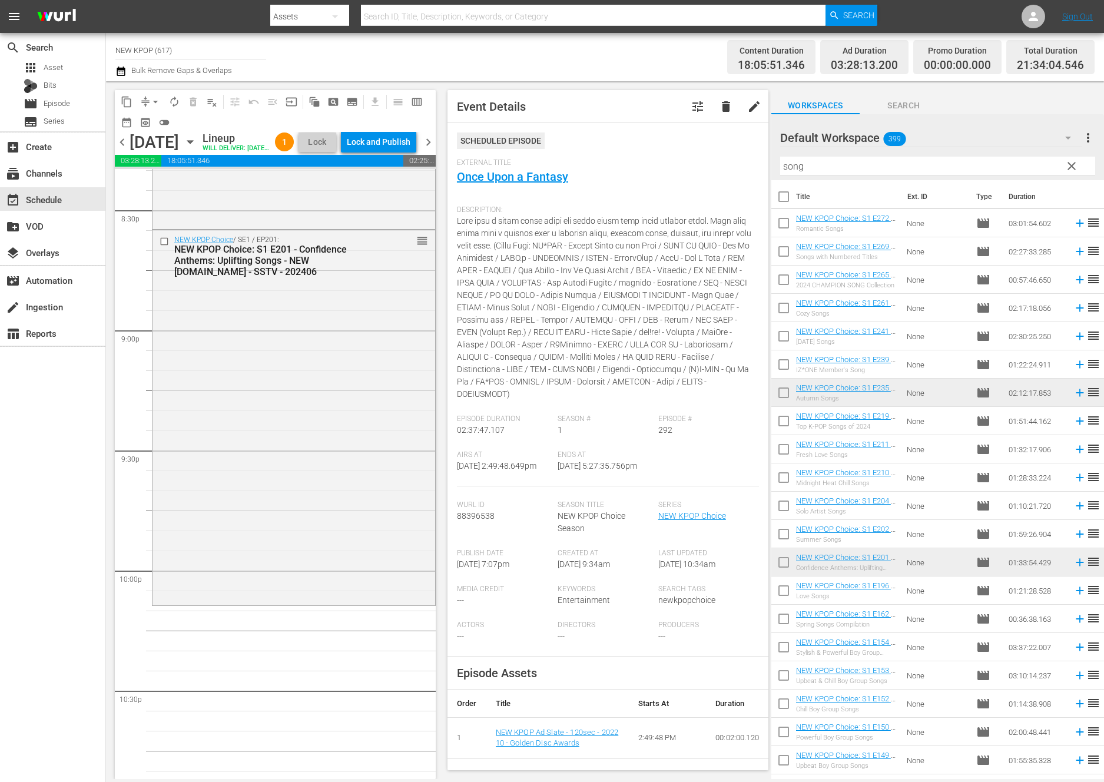
click at [193, 308] on div "NEW KPOP Choice / SE1 / EP201: NEW KPOP Choice: S1 E201 - Confidence Anthems: U…" at bounding box center [293, 416] width 283 height 373
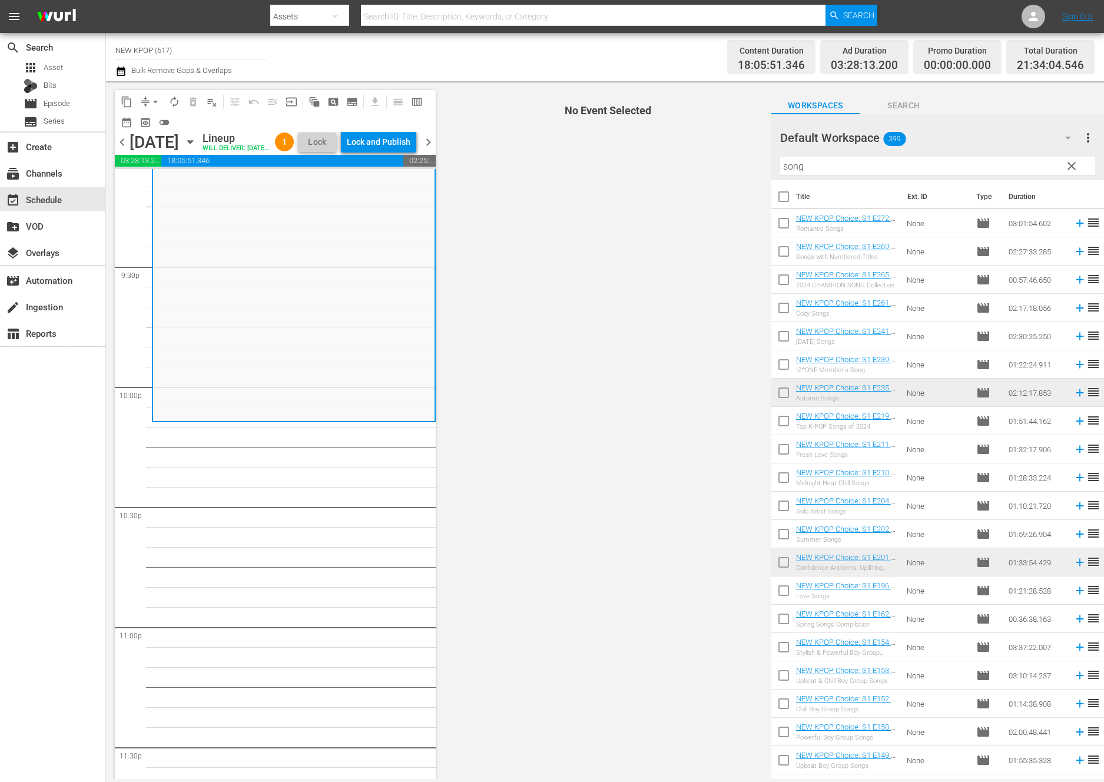
scroll to position [5108, 0]
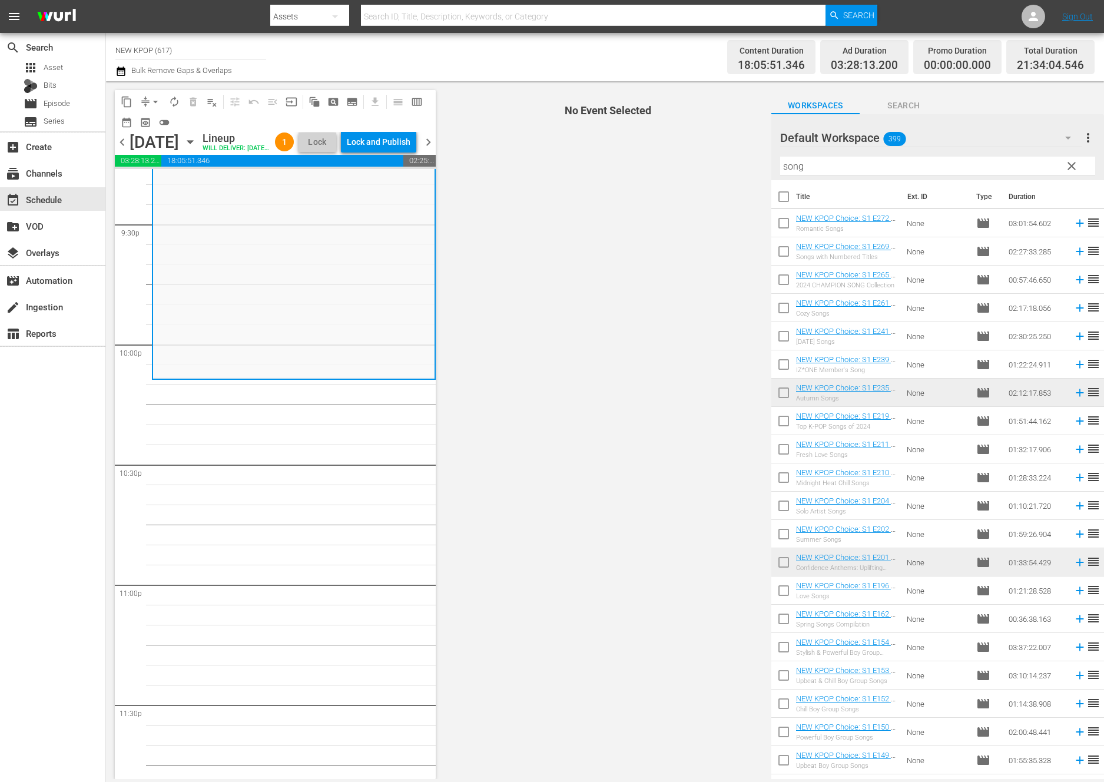
click at [988, 161] on span "clear" at bounding box center [1071, 166] width 14 height 14
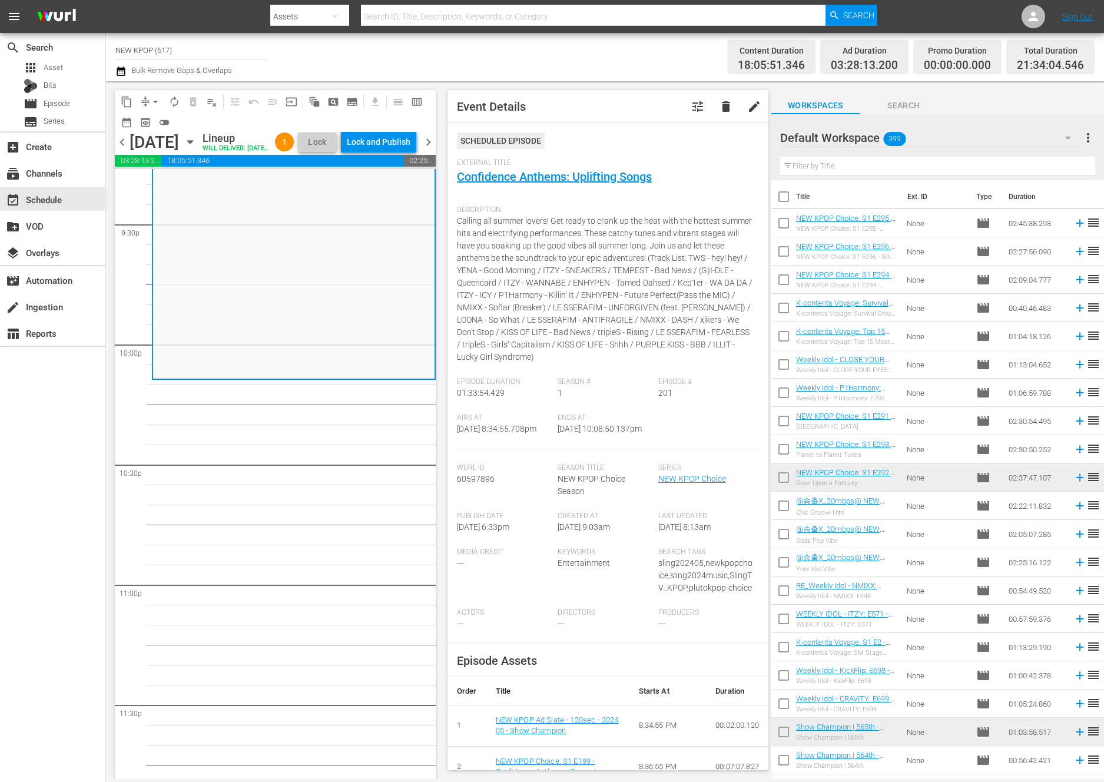
click at [506, 433] on span "9/10/25 @ 8:34:55.708pm" at bounding box center [496, 428] width 79 height 9
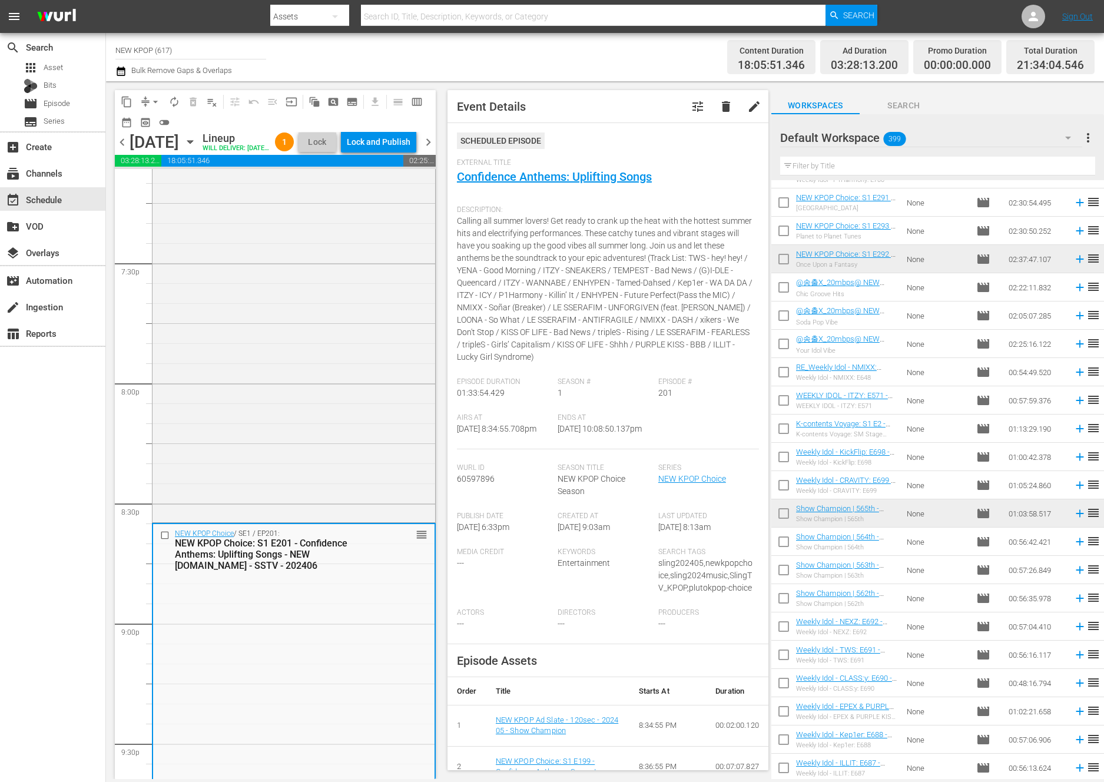
scroll to position [5172, 0]
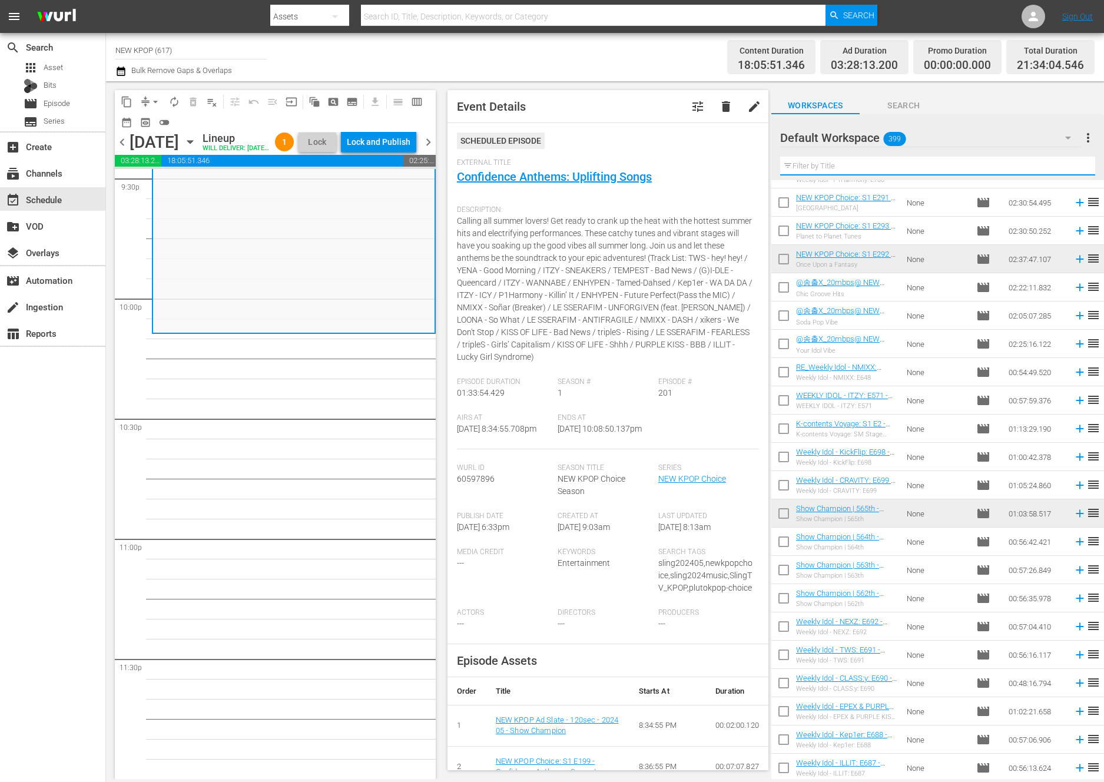
click at [852, 174] on div "Filter by Title" at bounding box center [937, 166] width 315 height 28
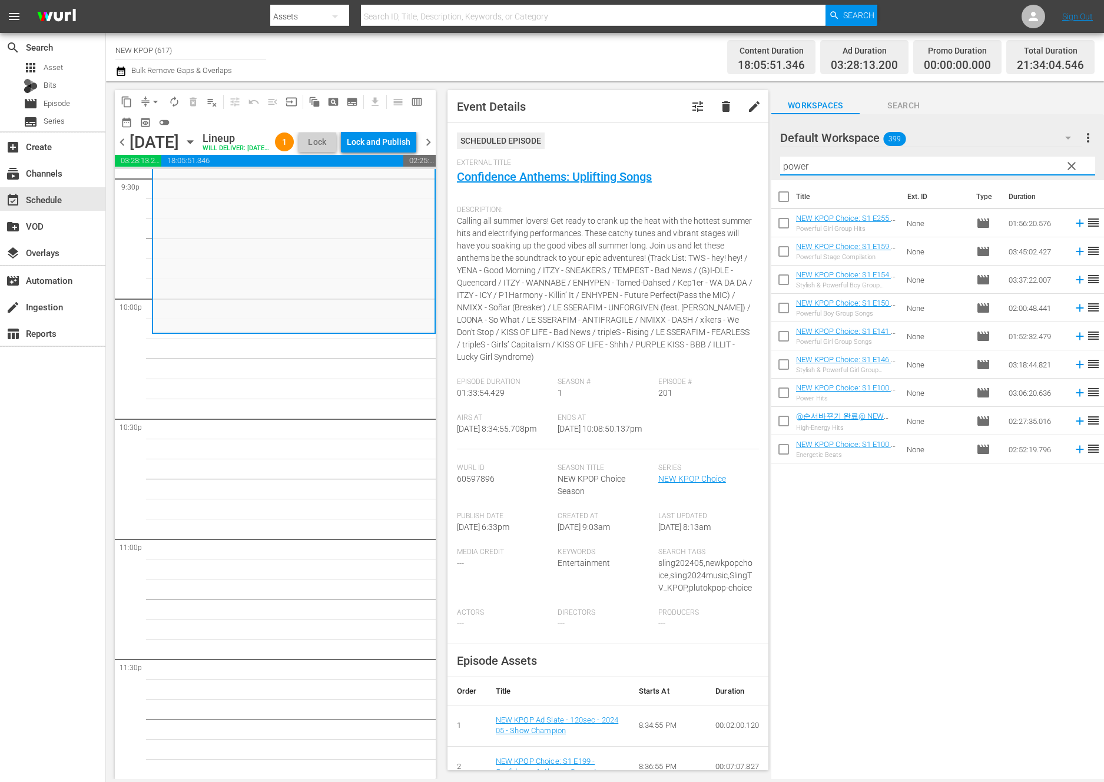
scroll to position [0, 0]
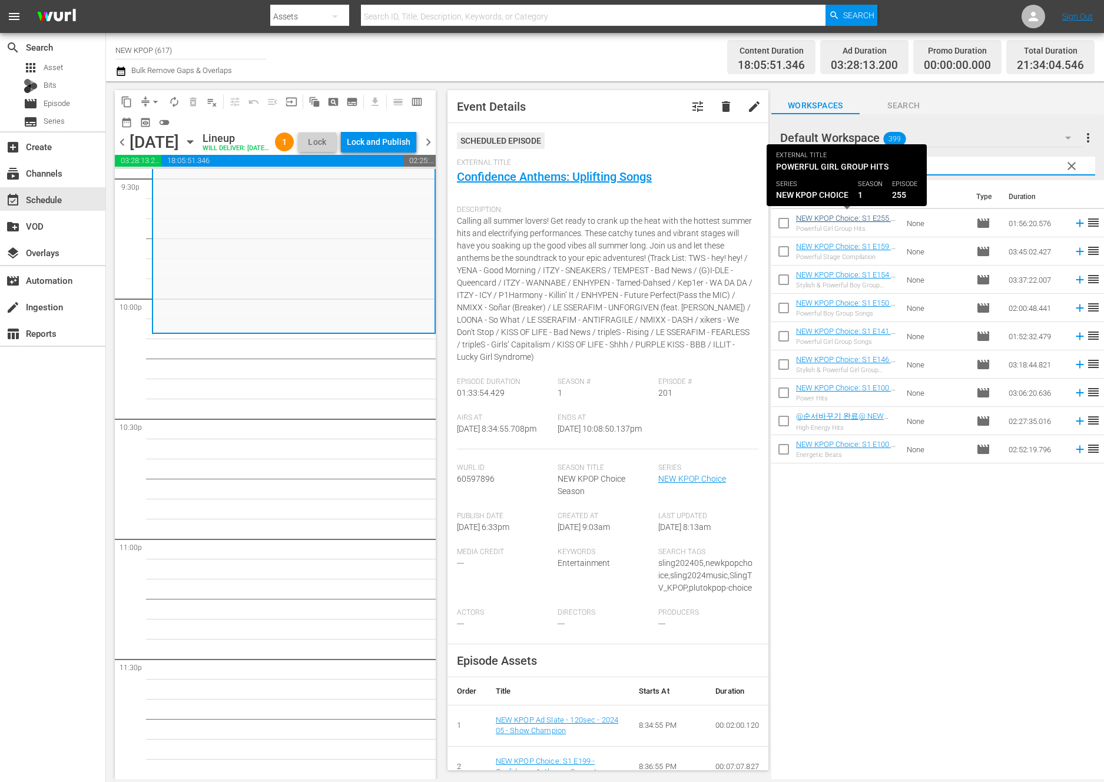
type input "power"
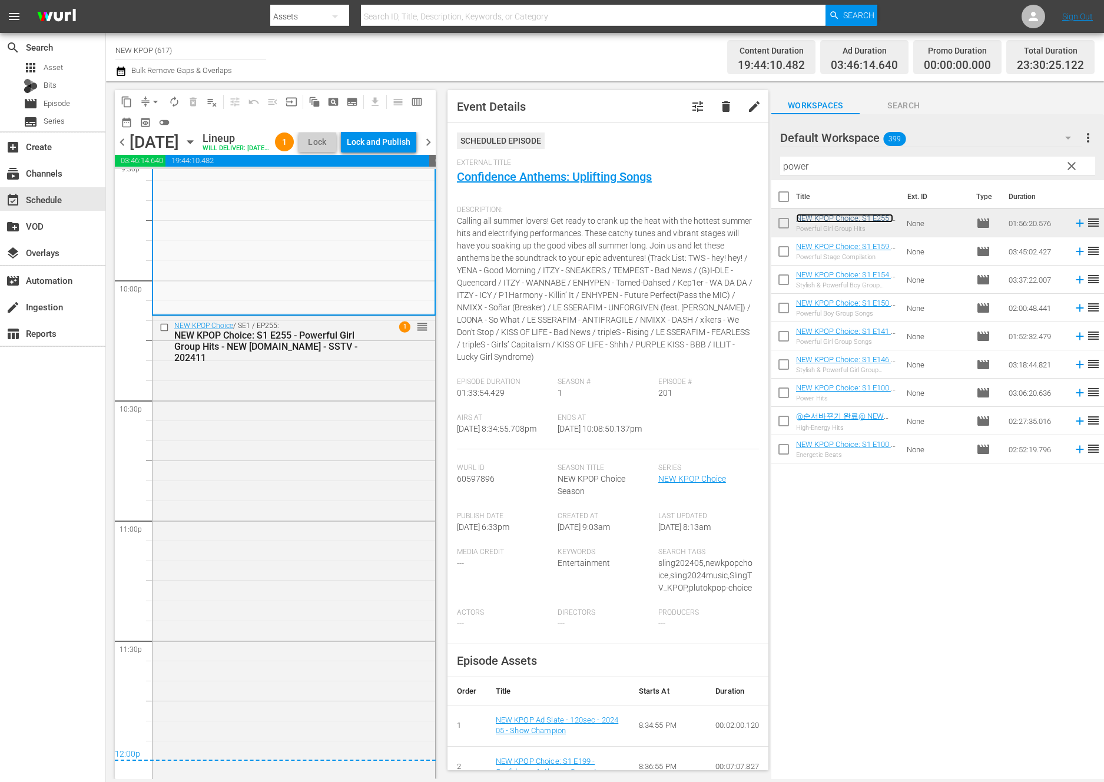
scroll to position [5193, 0]
click at [405, 133] on div "Lock and Publish" at bounding box center [379, 141] width 64 height 21
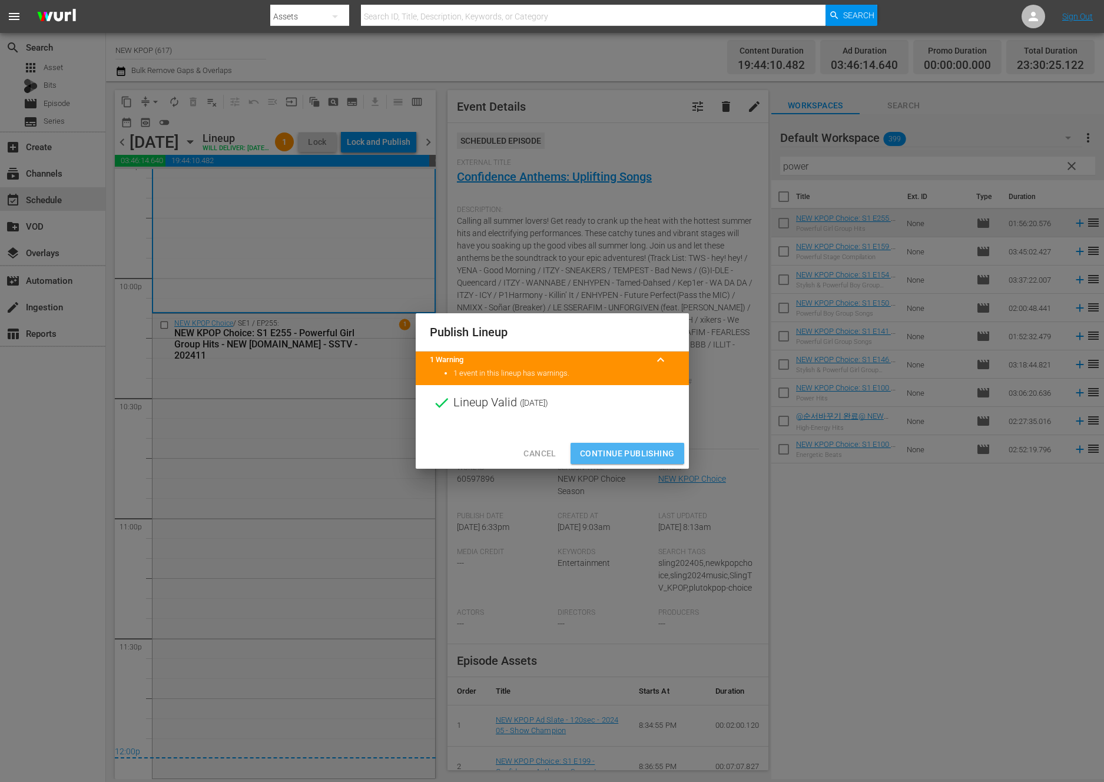
click at [619, 452] on span "Continue Publishing" at bounding box center [627, 453] width 95 height 15
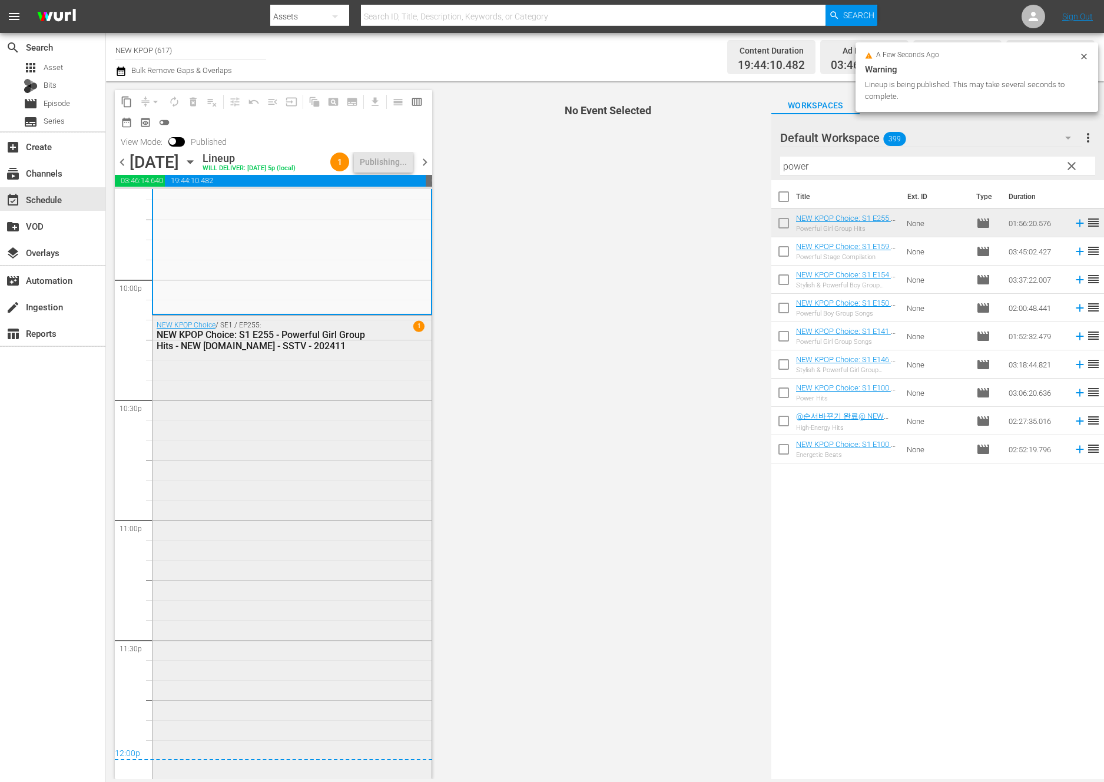
click at [229, 510] on div "NEW KPOP Choice / SE1 / EP255: NEW KPOP Choice: S1 E255 - Powerful Girl Group H…" at bounding box center [291, 547] width 279 height 462
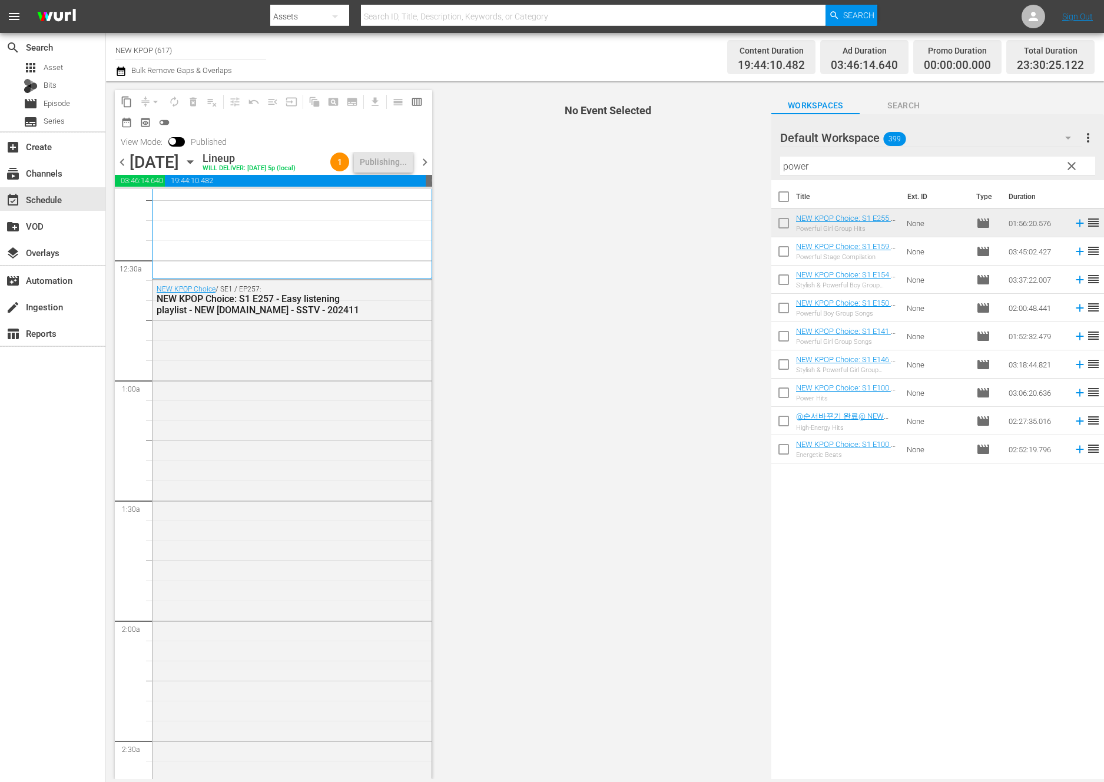
scroll to position [0, 0]
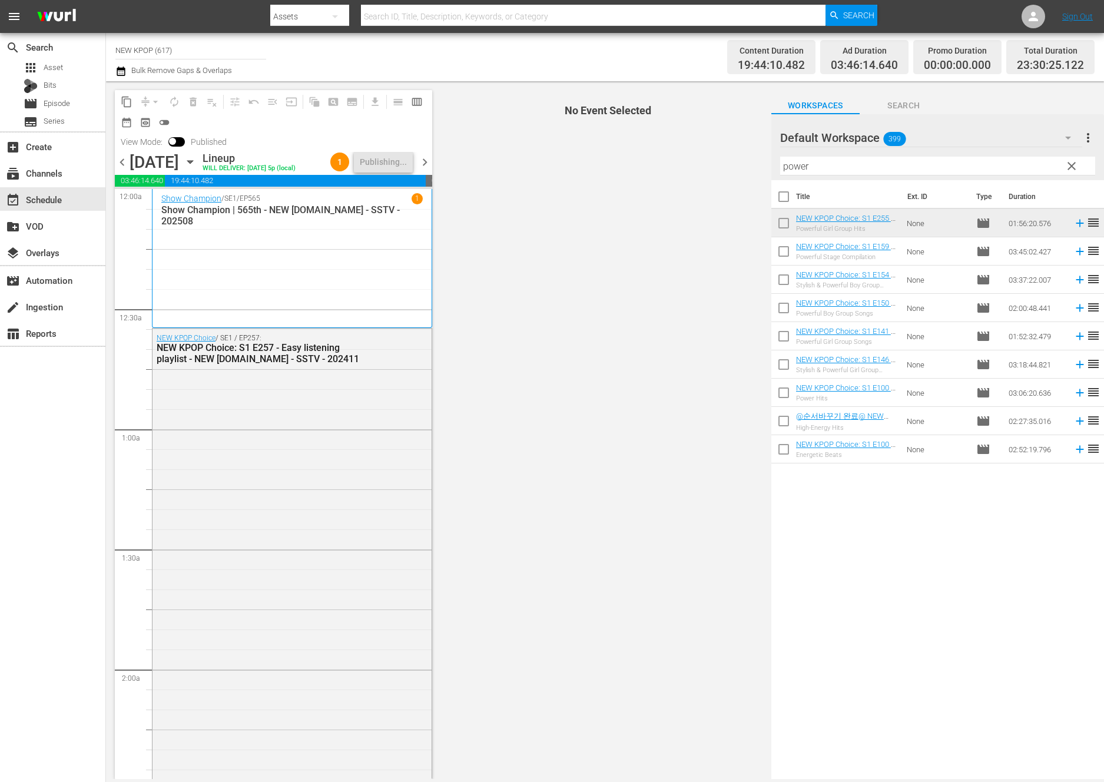
click at [432, 164] on span "chevron_right" at bounding box center [424, 162] width 15 height 15
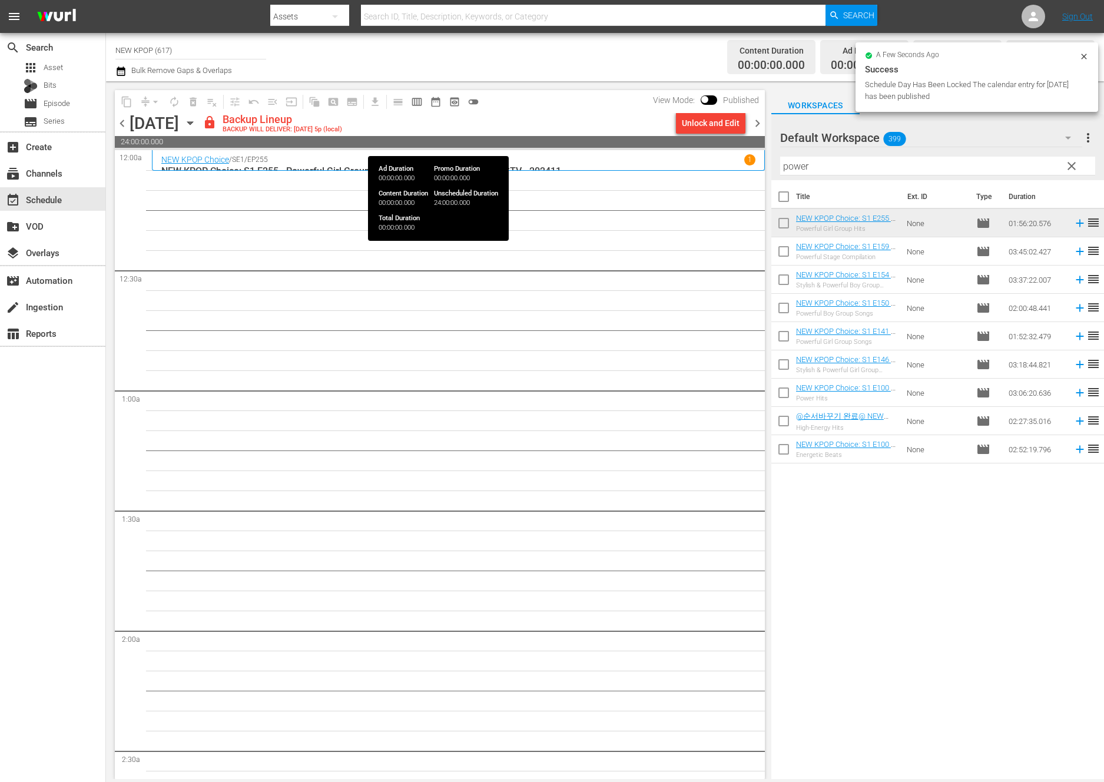
click at [707, 135] on div "chevron_left Thursday, September 11th September 11th lock Backup Lineup BACKUP …" at bounding box center [440, 124] width 650 height 23
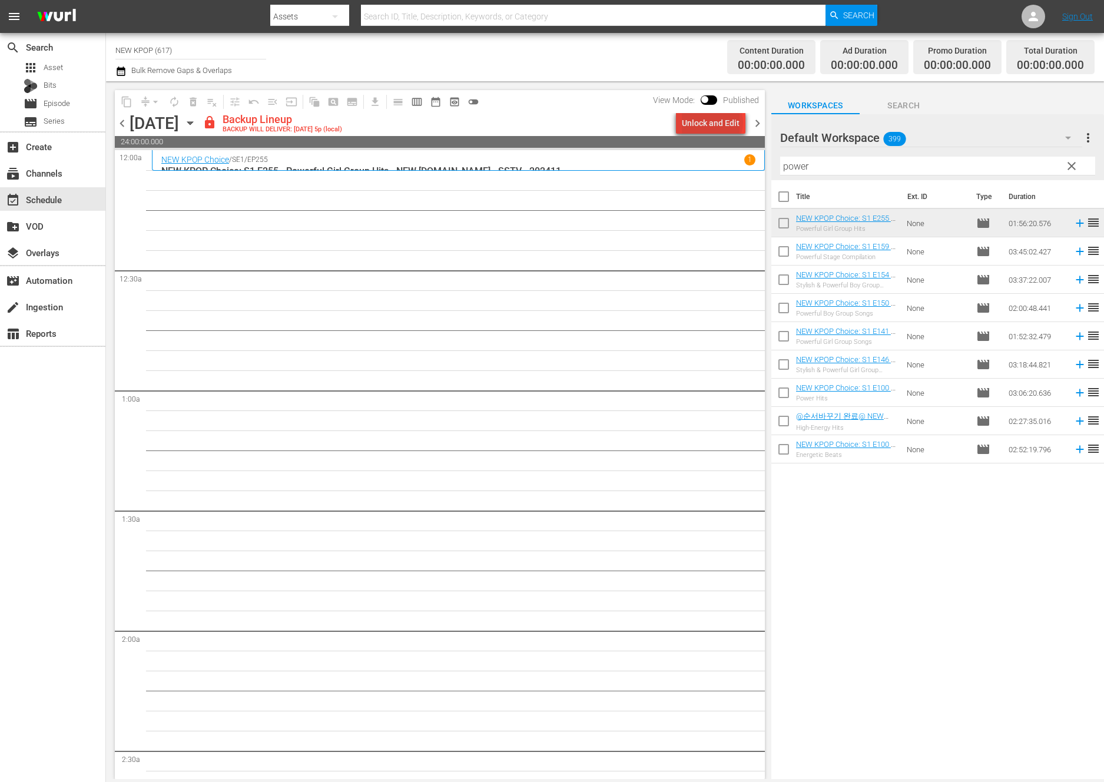
click at [715, 122] on div "Unlock and Edit" at bounding box center [711, 122] width 58 height 21
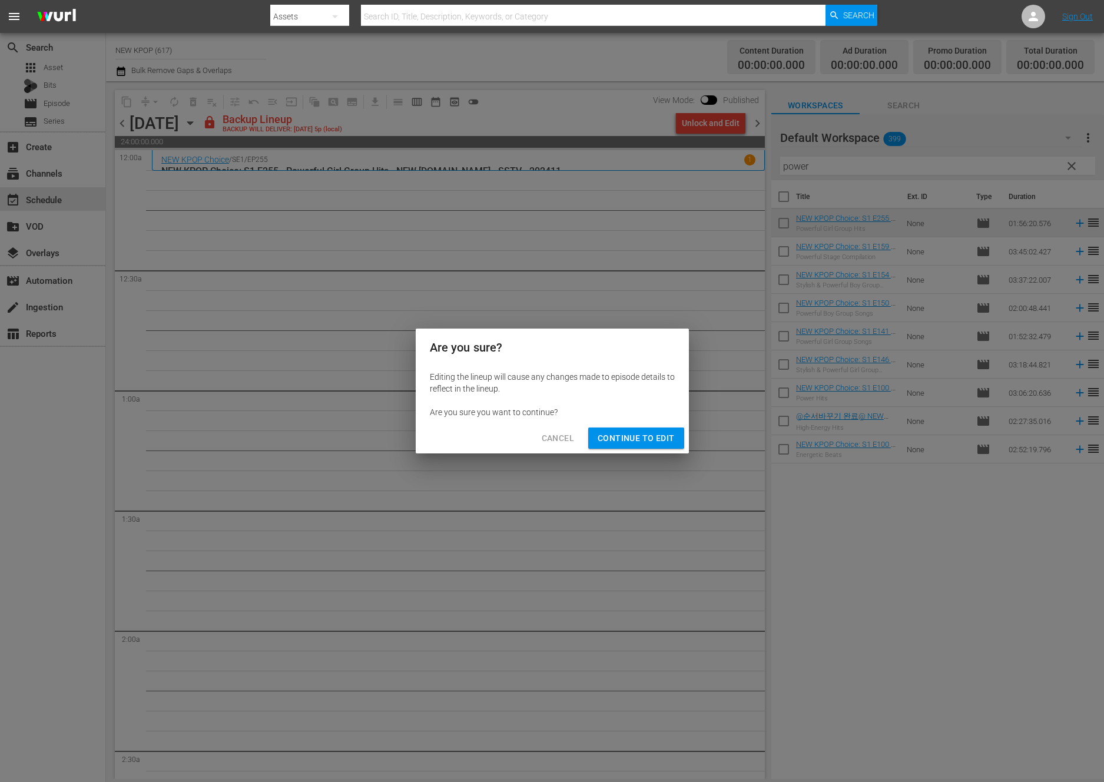
click at [628, 444] on span "Continue to Edit" at bounding box center [635, 438] width 77 height 15
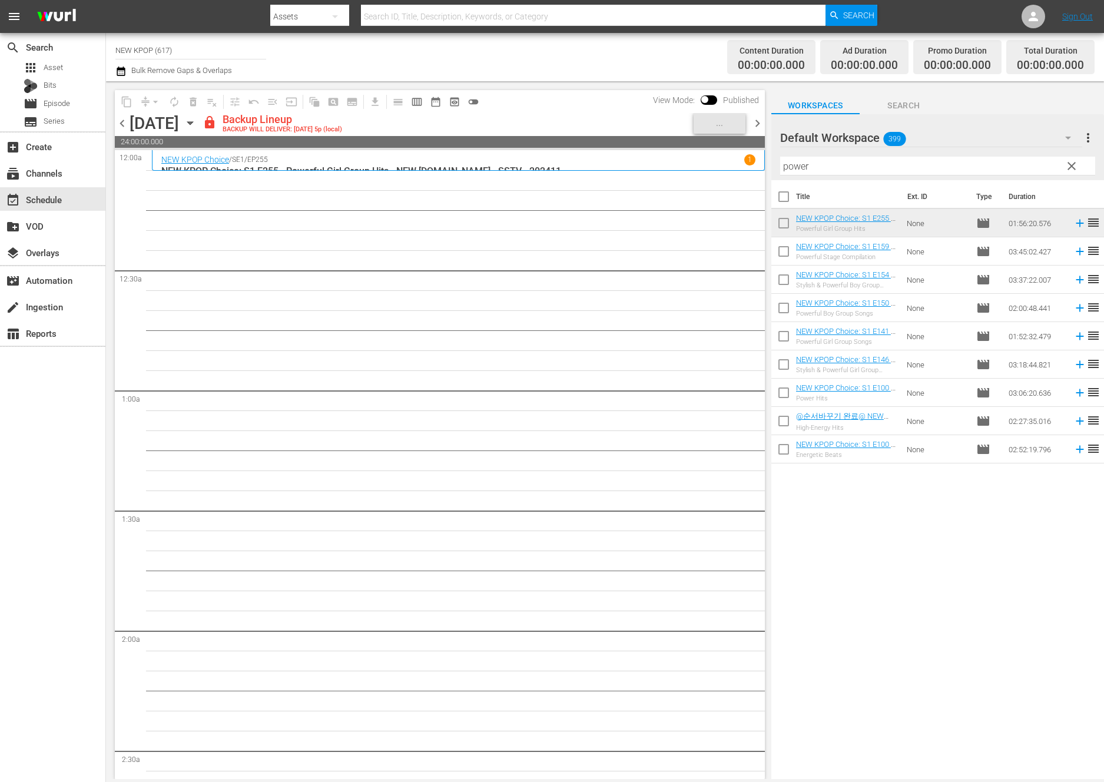
click at [988, 160] on span "clear" at bounding box center [1071, 166] width 14 height 14
